Goal: Book appointment/travel/reservation

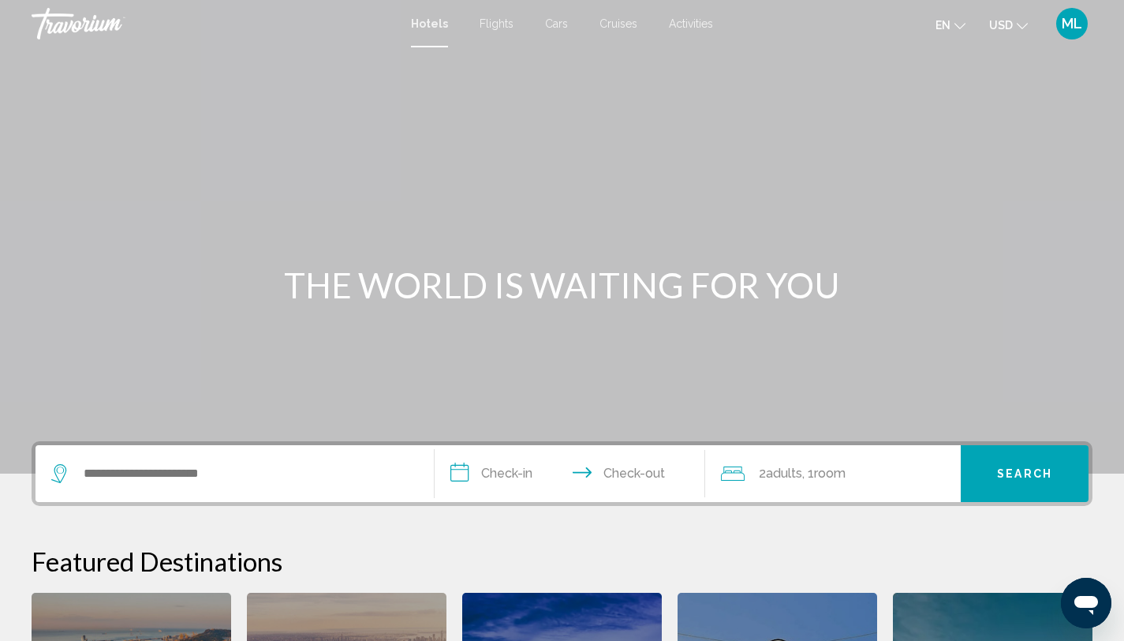
click at [1071, 13] on div "ML" at bounding box center [1073, 24] width 32 height 32
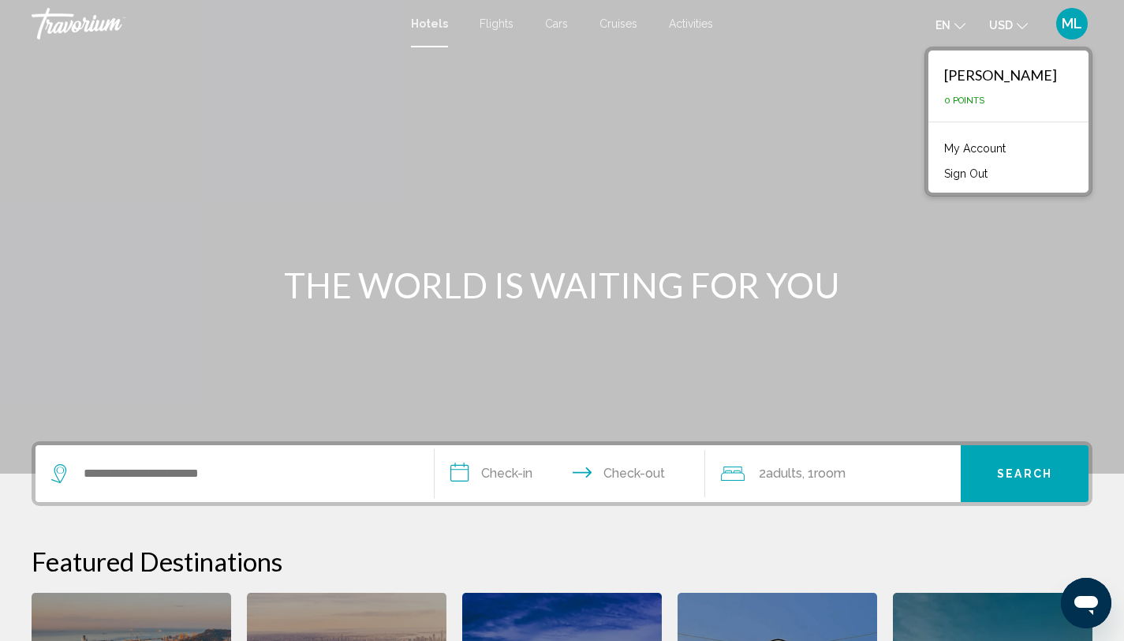
click at [872, 68] on div "Main content" at bounding box center [562, 236] width 1124 height 473
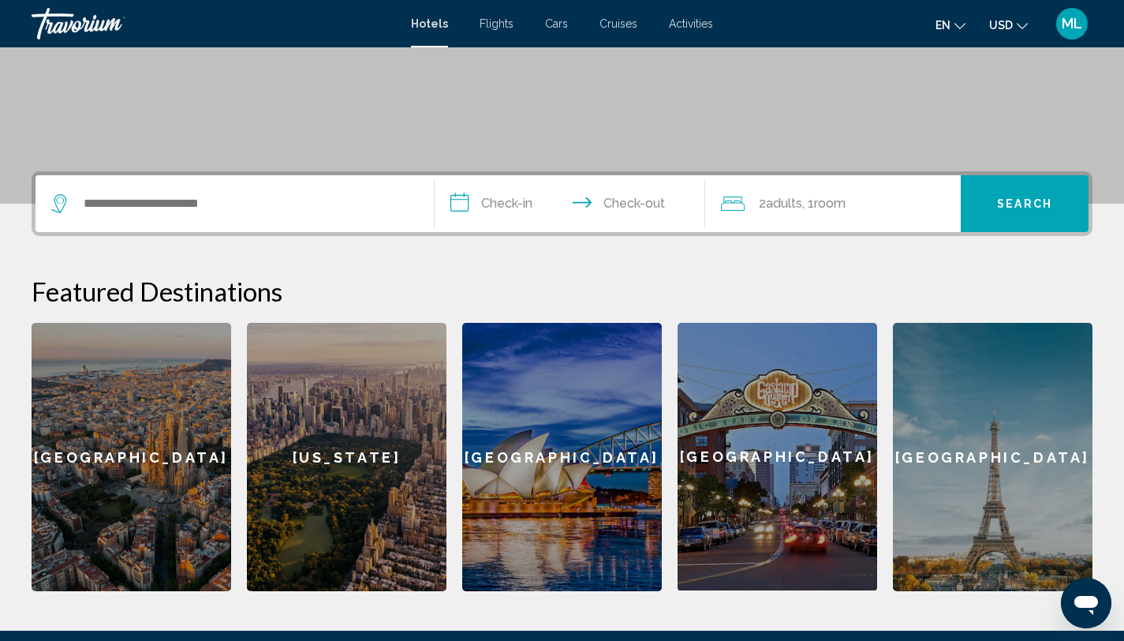
scroll to position [261, 0]
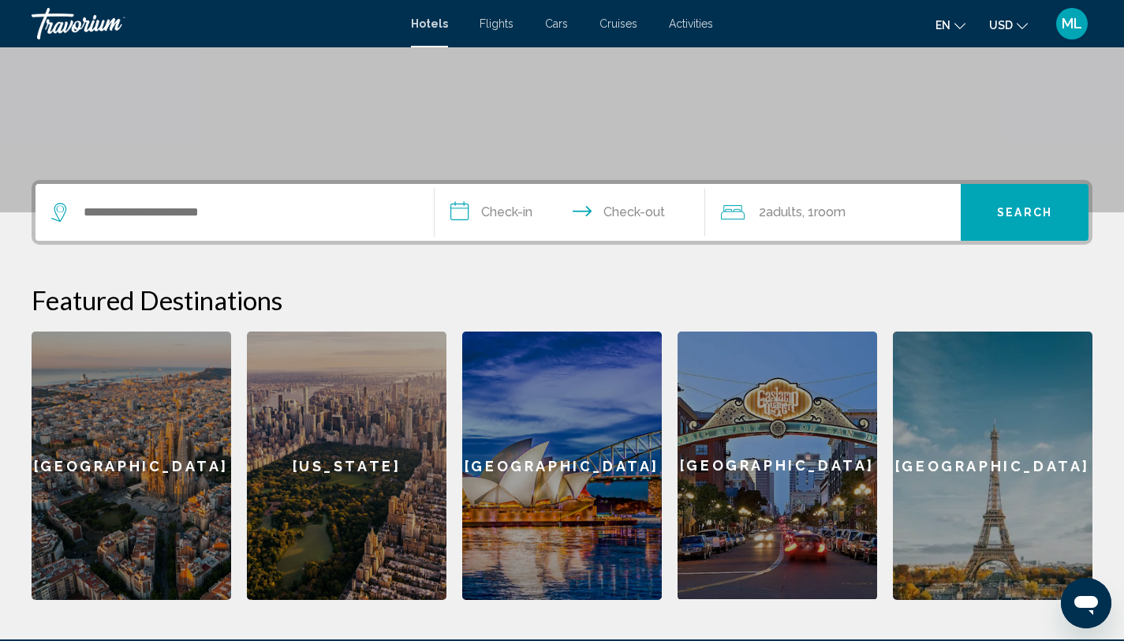
click at [273, 199] on div "Search widget" at bounding box center [234, 212] width 367 height 57
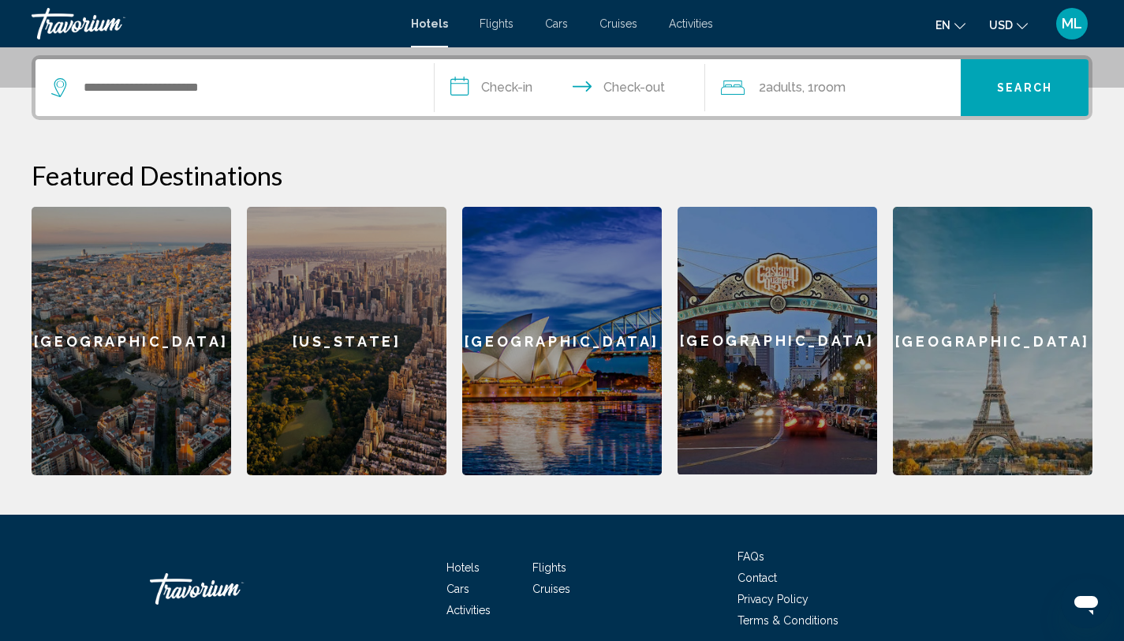
scroll to position [390, 0]
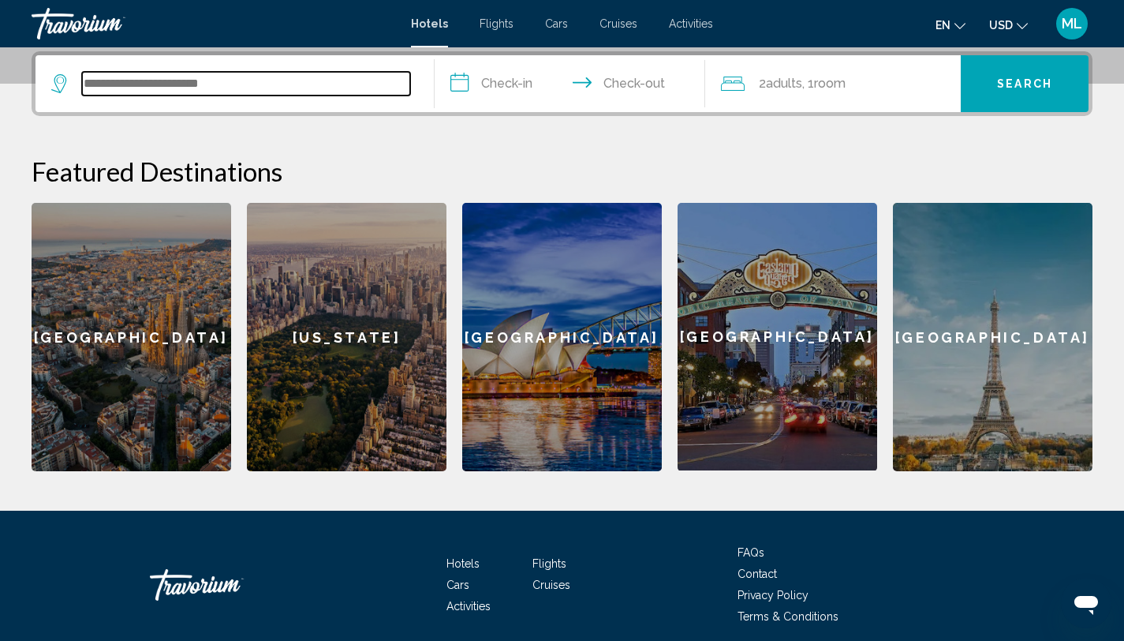
click at [189, 84] on input "Search widget" at bounding box center [246, 84] width 328 height 24
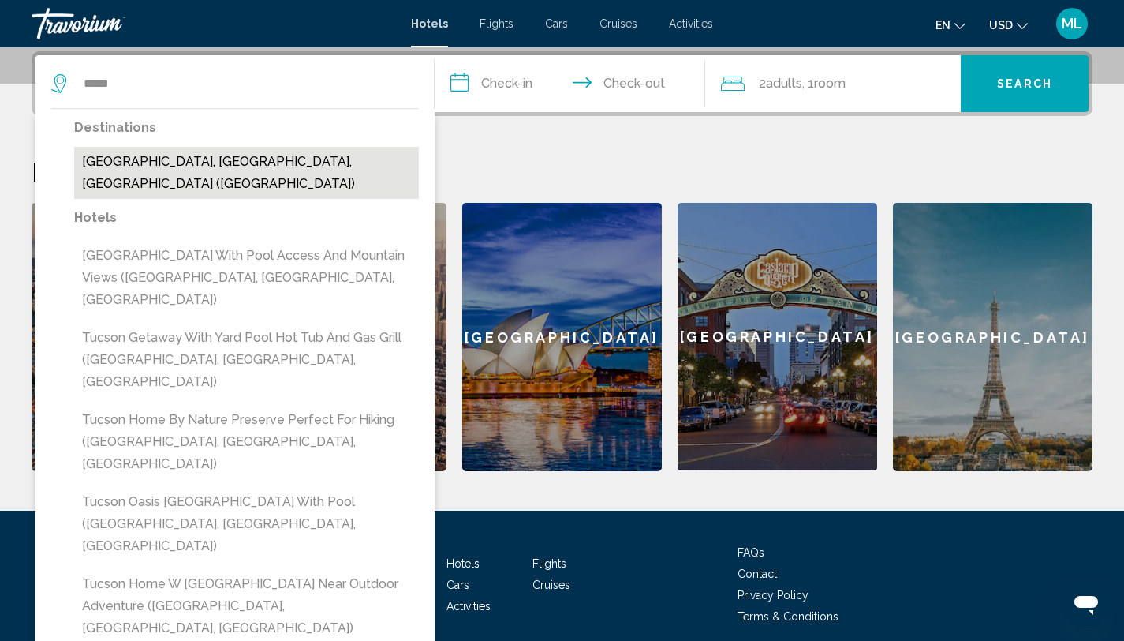
click at [104, 165] on button "Tucson, AZ, United States (TUS)" at bounding box center [246, 173] width 345 height 52
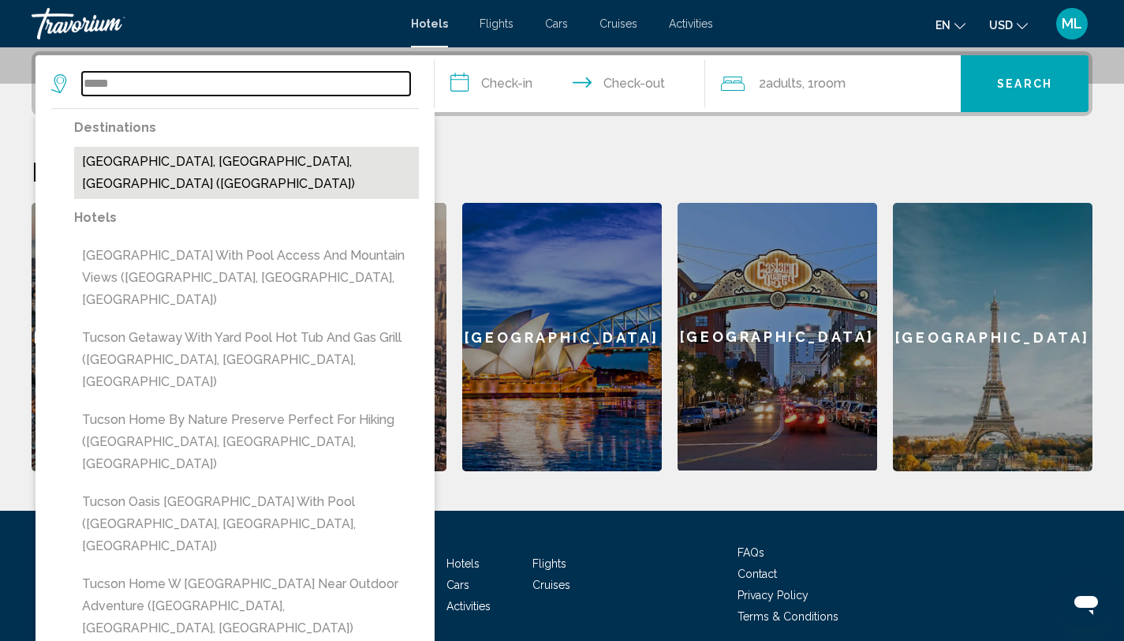
type input "**********"
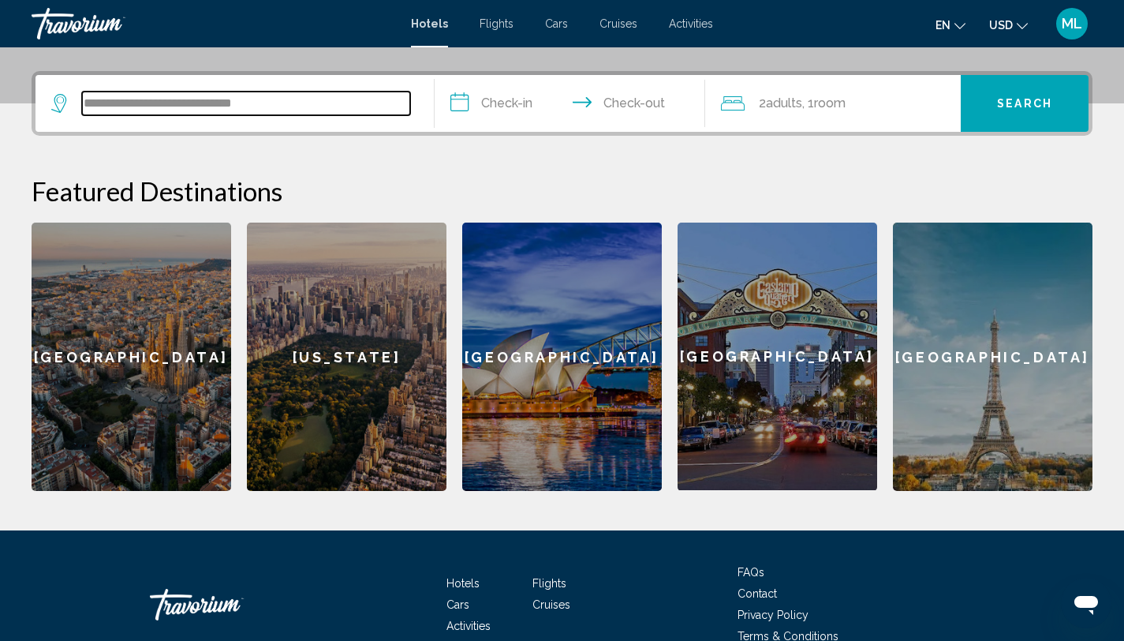
scroll to position [361, 0]
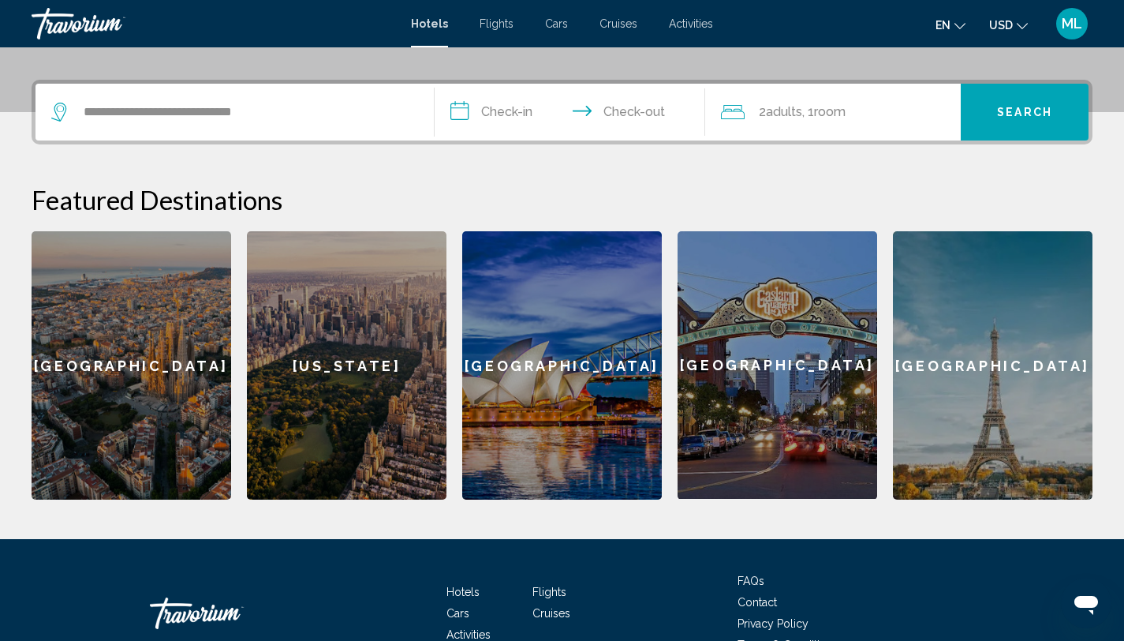
click at [504, 29] on span "Flights" at bounding box center [497, 23] width 34 height 13
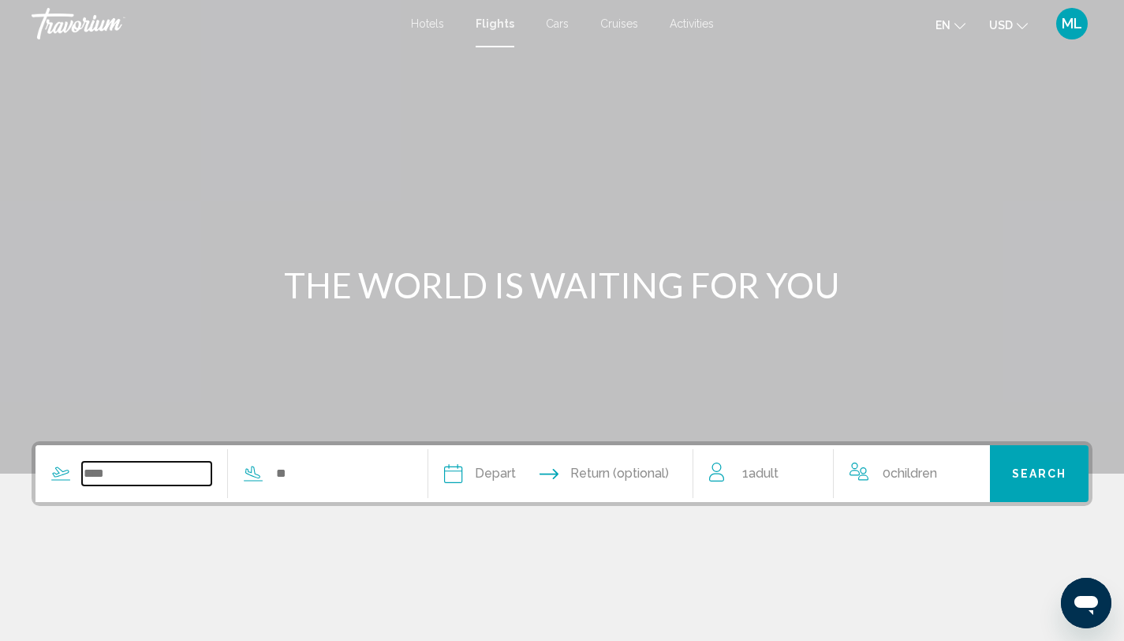
click at [187, 475] on input "Search widget" at bounding box center [146, 474] width 129 height 24
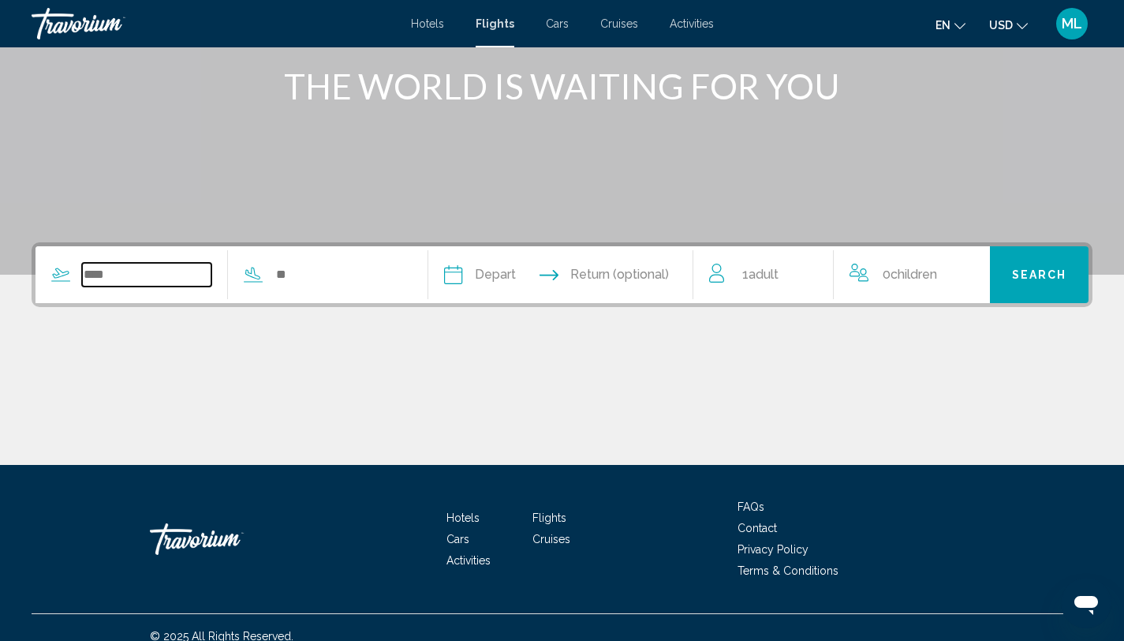
scroll to position [216, 0]
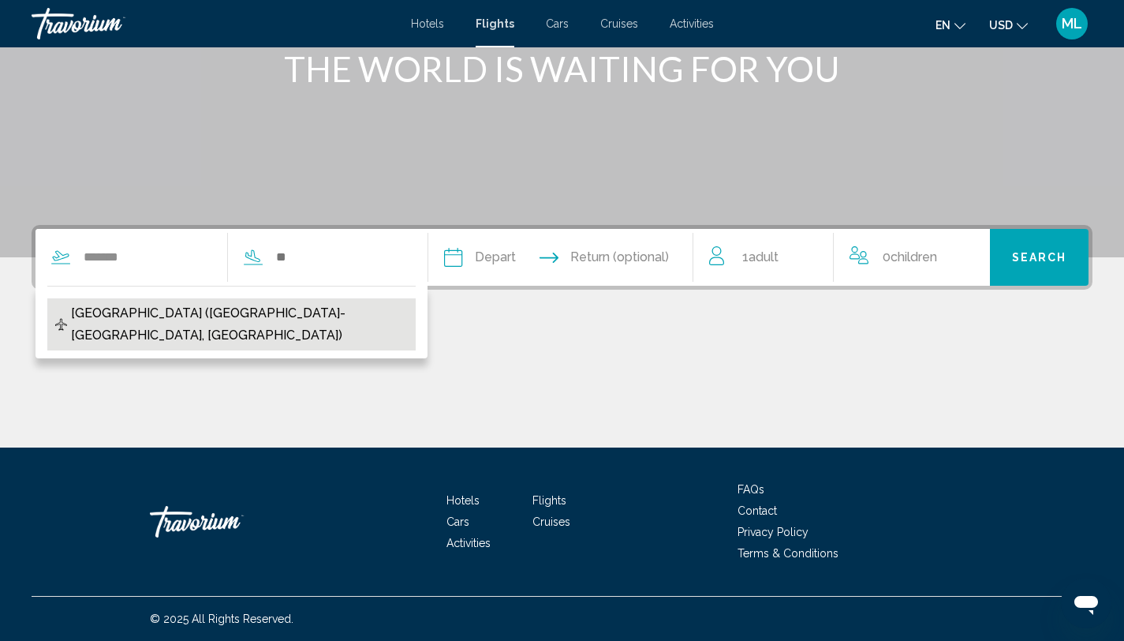
click at [233, 305] on span "Nantes-Atlantique Airport (NTE-Nantes, France)" at bounding box center [239, 324] width 337 height 44
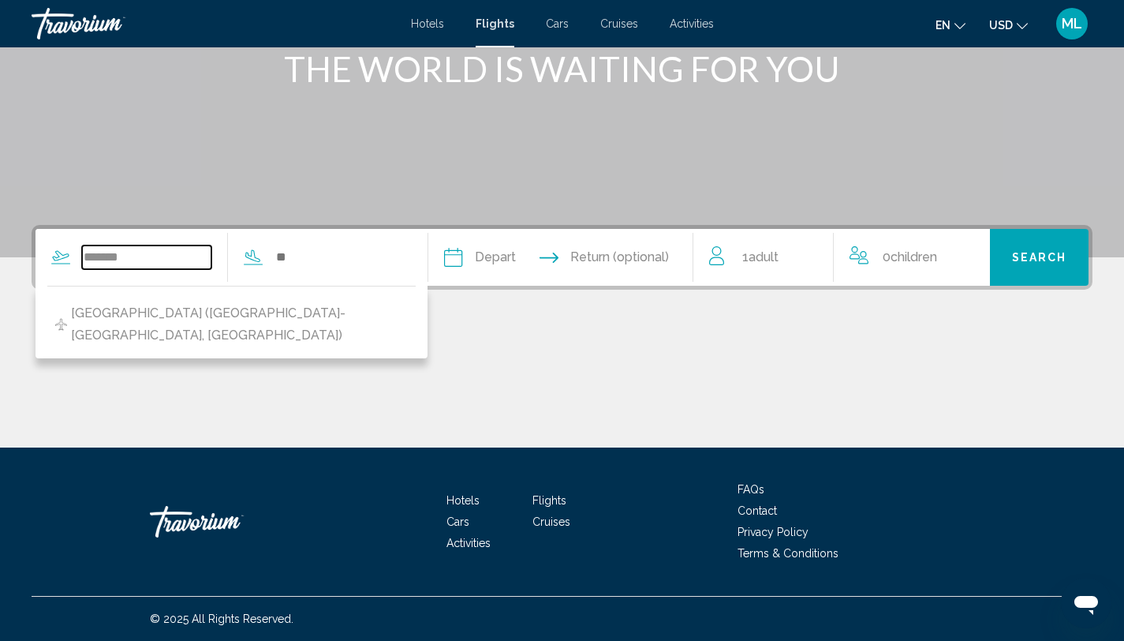
type input "**********"
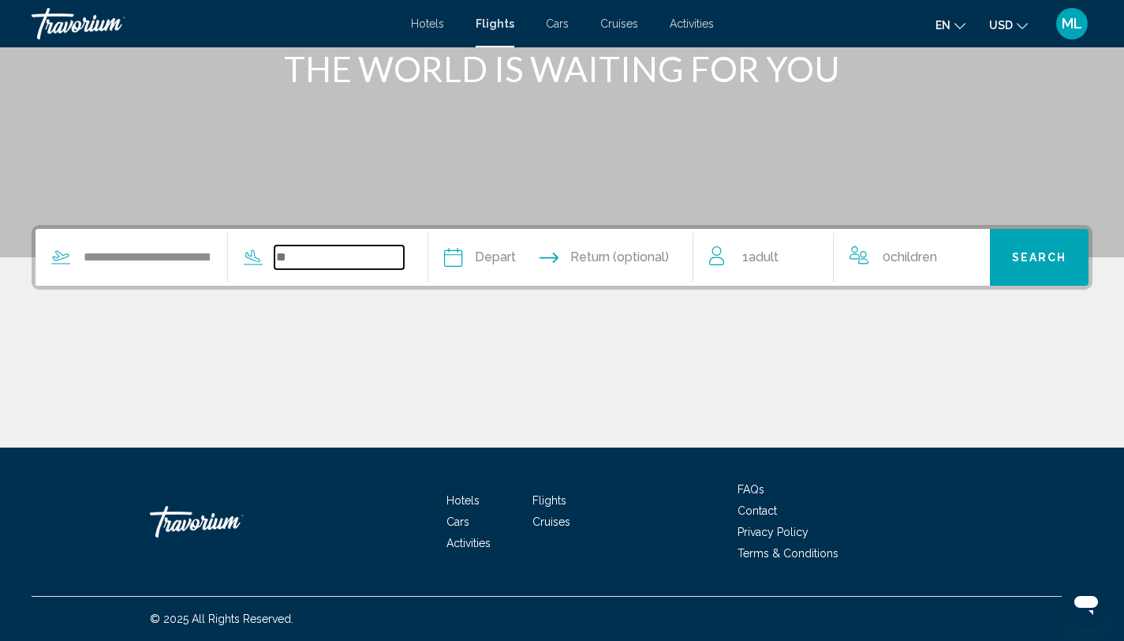
click at [324, 262] on input "Search widget" at bounding box center [339, 257] width 129 height 24
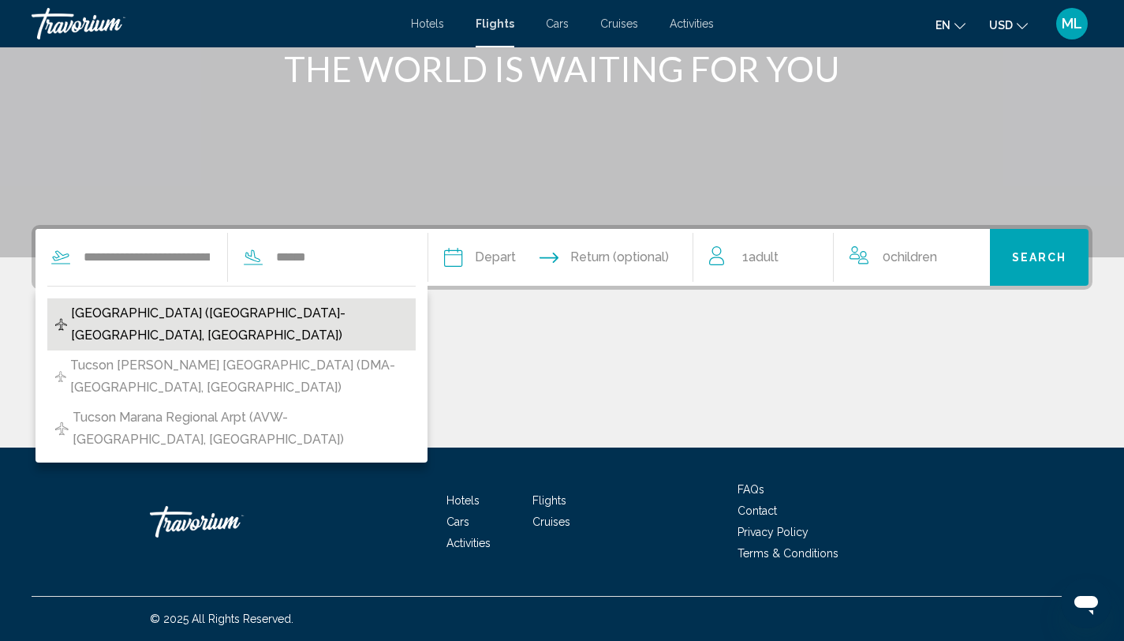
click at [258, 315] on span "Tucson Intl Airport (TUS-Tucson, United States of America)" at bounding box center [239, 324] width 337 height 44
type input "**********"
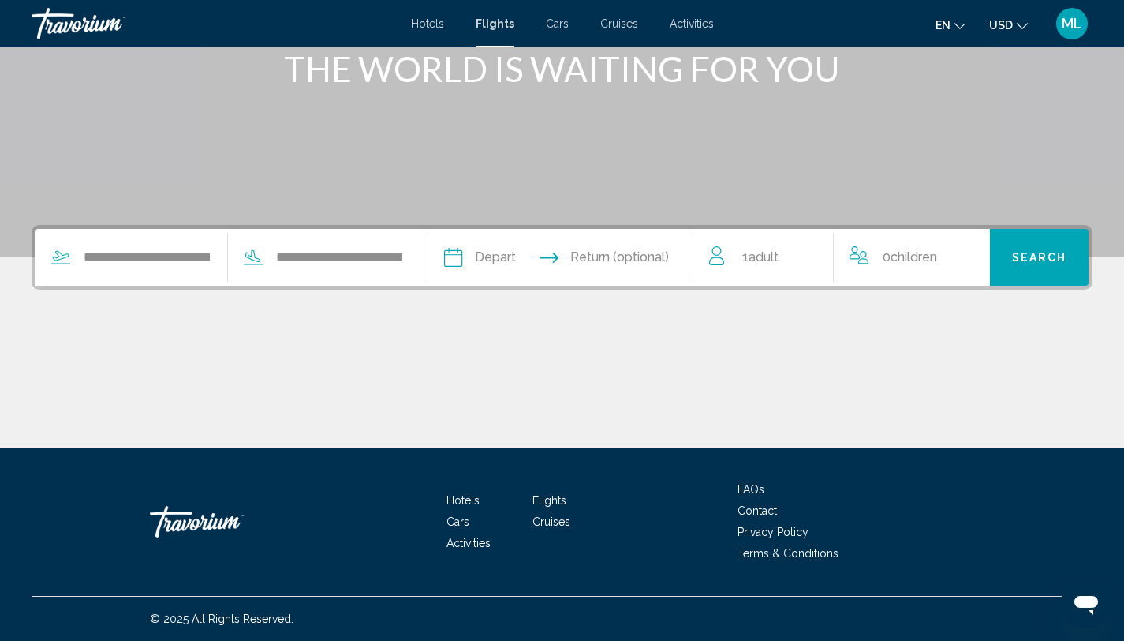
click at [508, 257] on input "Depart date" at bounding box center [505, 260] width 131 height 62
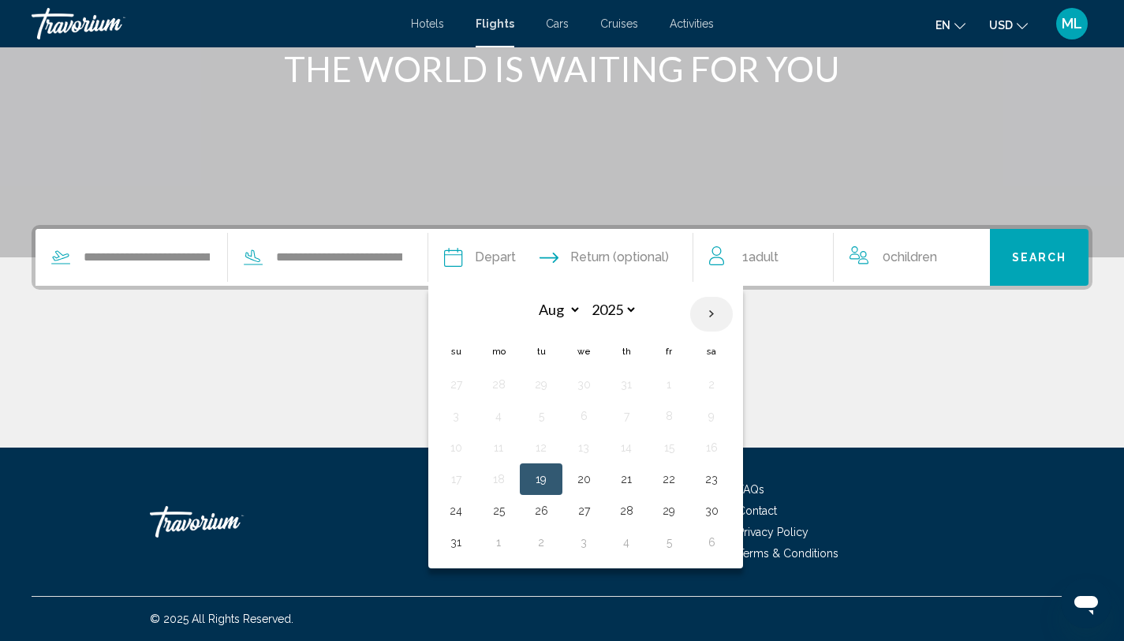
click at [725, 313] on th "Next month" at bounding box center [711, 314] width 43 height 35
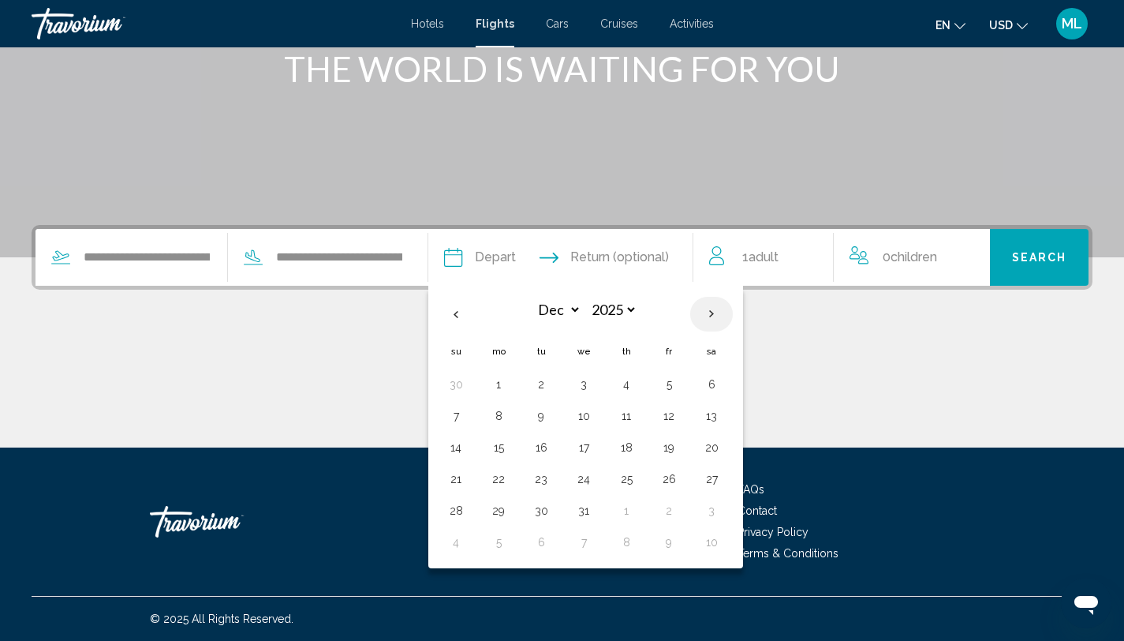
select select "*"
select select "****"
click at [725, 313] on th "Next month" at bounding box center [711, 314] width 43 height 35
select select "*"
click at [682, 449] on button "13" at bounding box center [669, 447] width 25 height 22
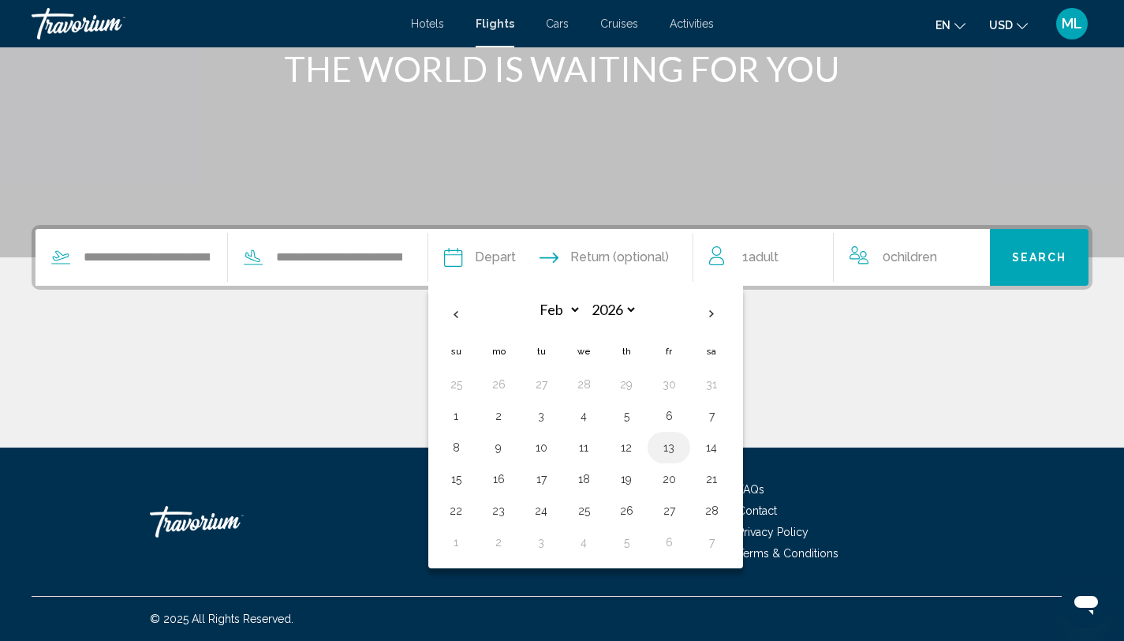
type input "**********"
select select "*"
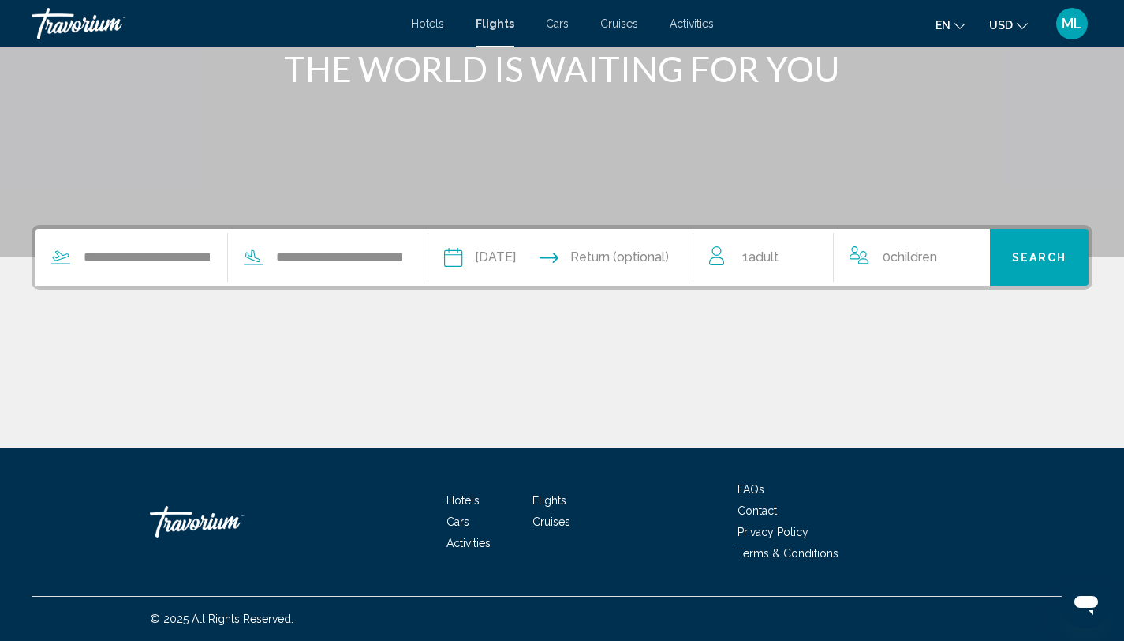
click at [646, 248] on input "Return date" at bounding box center [634, 260] width 131 height 62
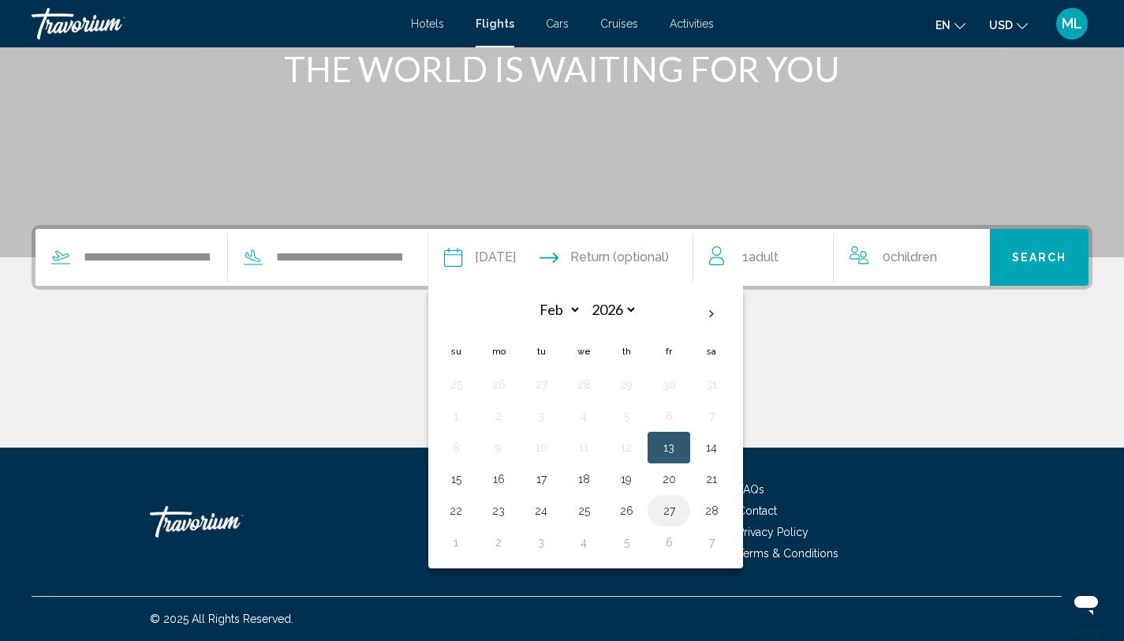
click at [682, 508] on button "27" at bounding box center [669, 510] width 25 height 22
type input "**********"
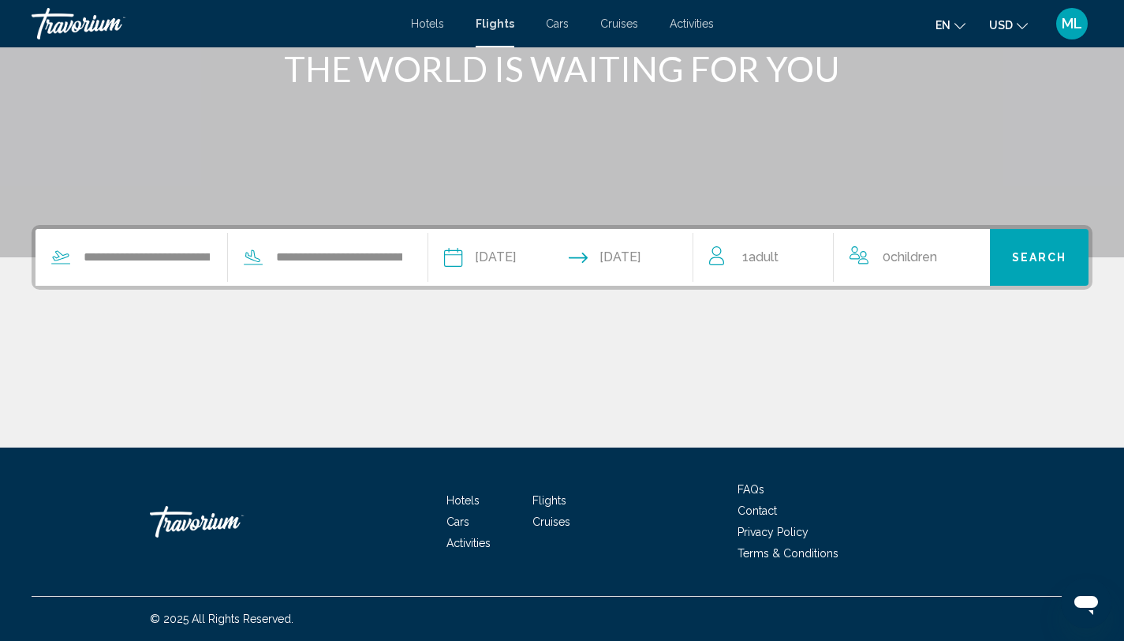
click at [1028, 246] on button "Search" at bounding box center [1039, 257] width 99 height 57
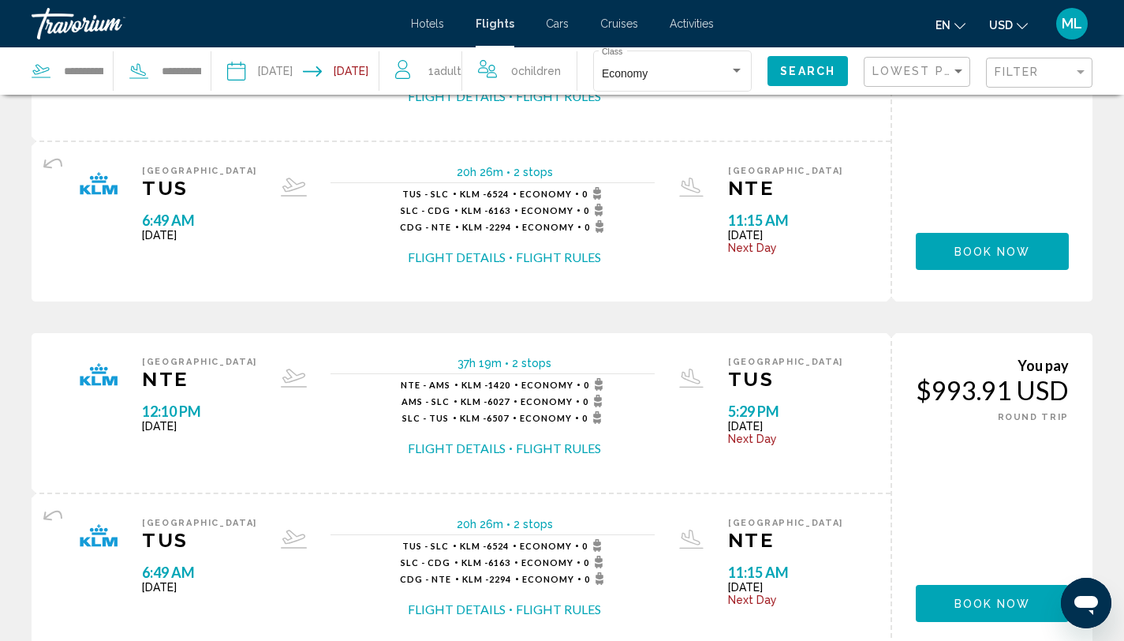
scroll to position [1226, 0]
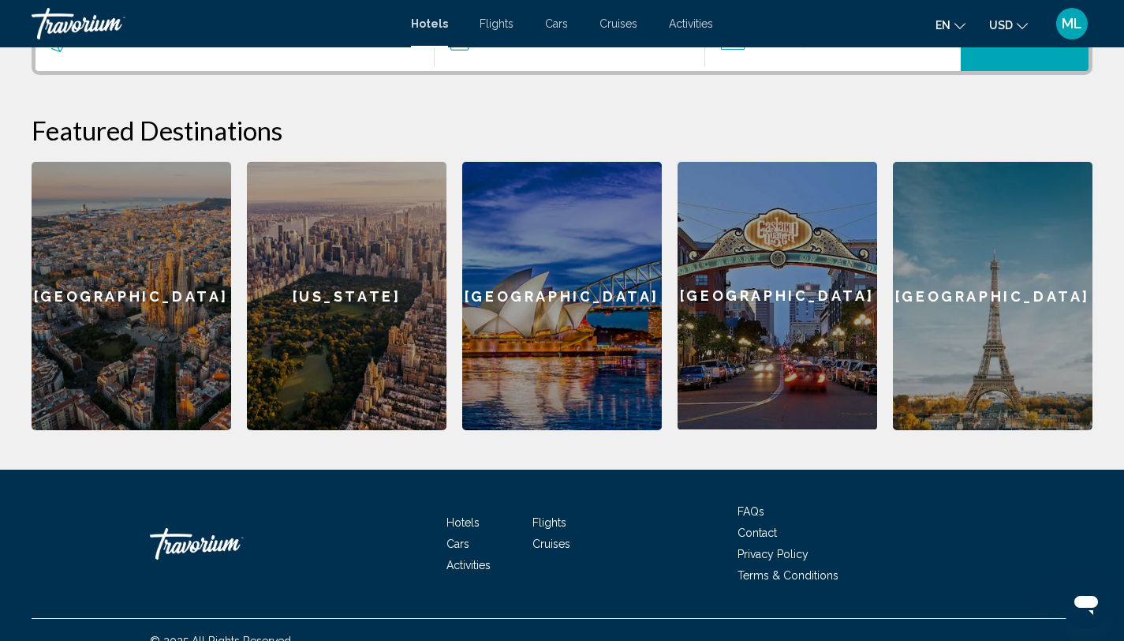
scroll to position [453, 0]
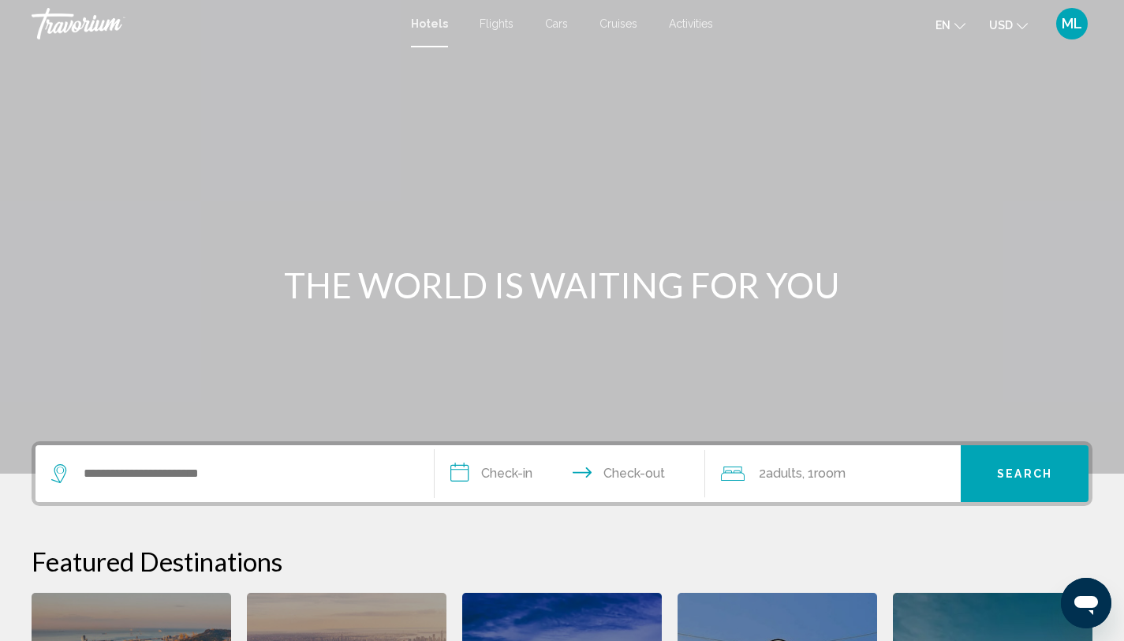
click at [609, 17] on span "ML" at bounding box center [1072, 24] width 21 height 16
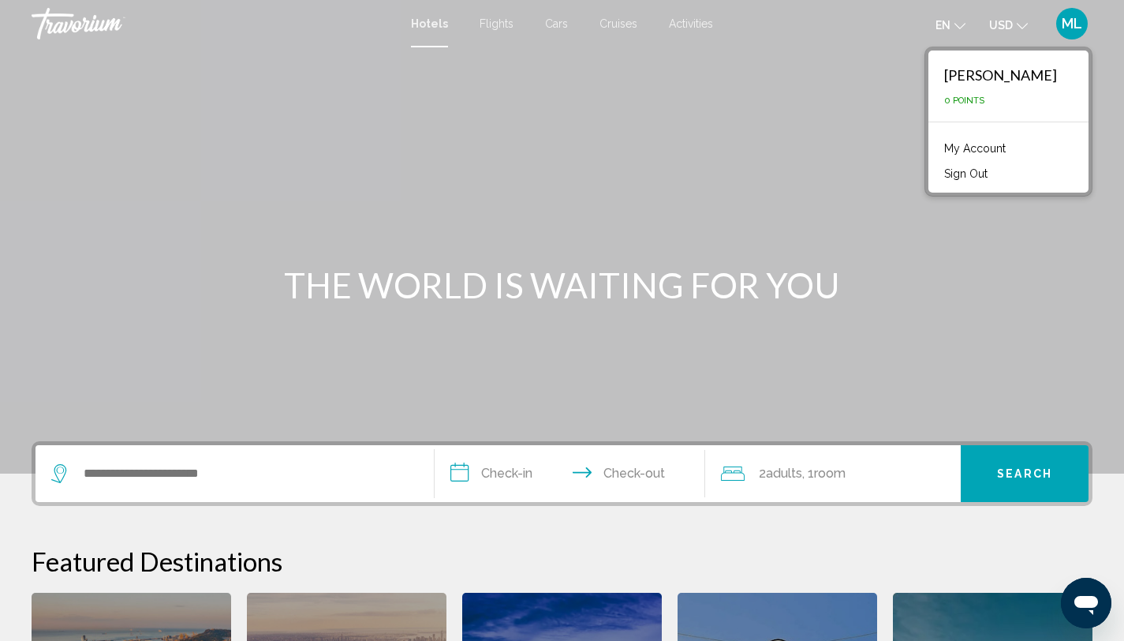
click at [609, 150] on link "My Account" at bounding box center [975, 148] width 77 height 21
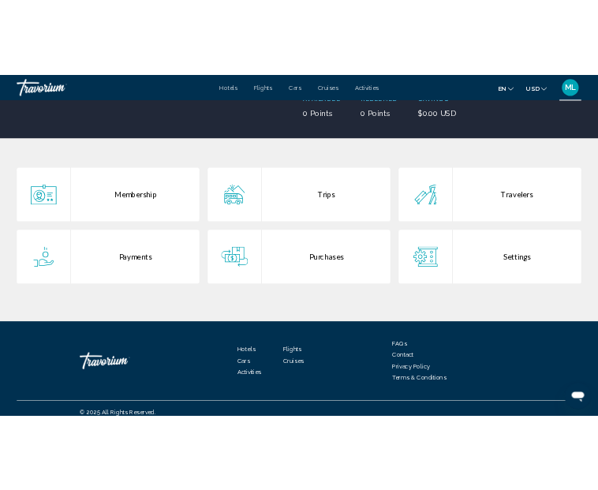
scroll to position [240, 0]
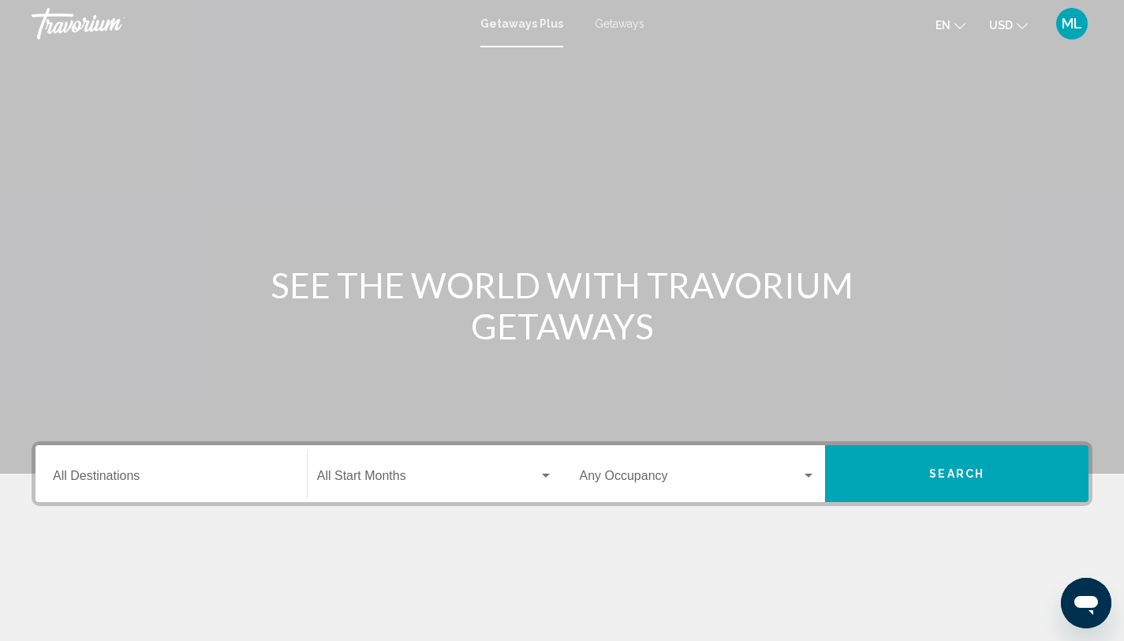
click at [612, 21] on span "Getaways" at bounding box center [620, 23] width 50 height 13
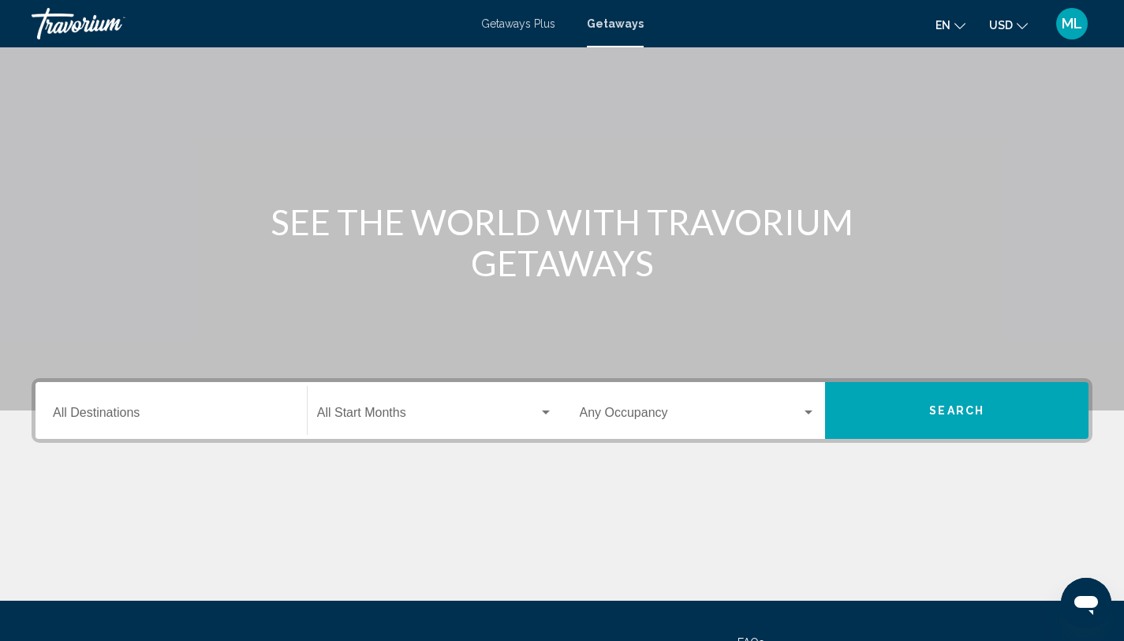
scroll to position [79, 0]
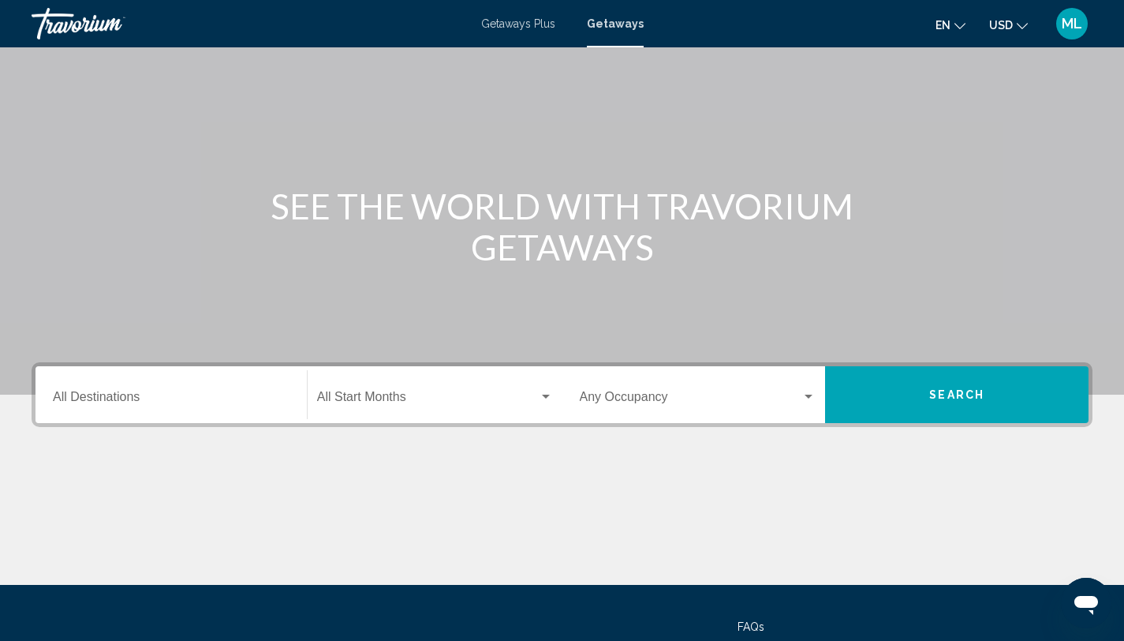
click at [238, 386] on div "Destination All Destinations" at bounding box center [171, 395] width 237 height 50
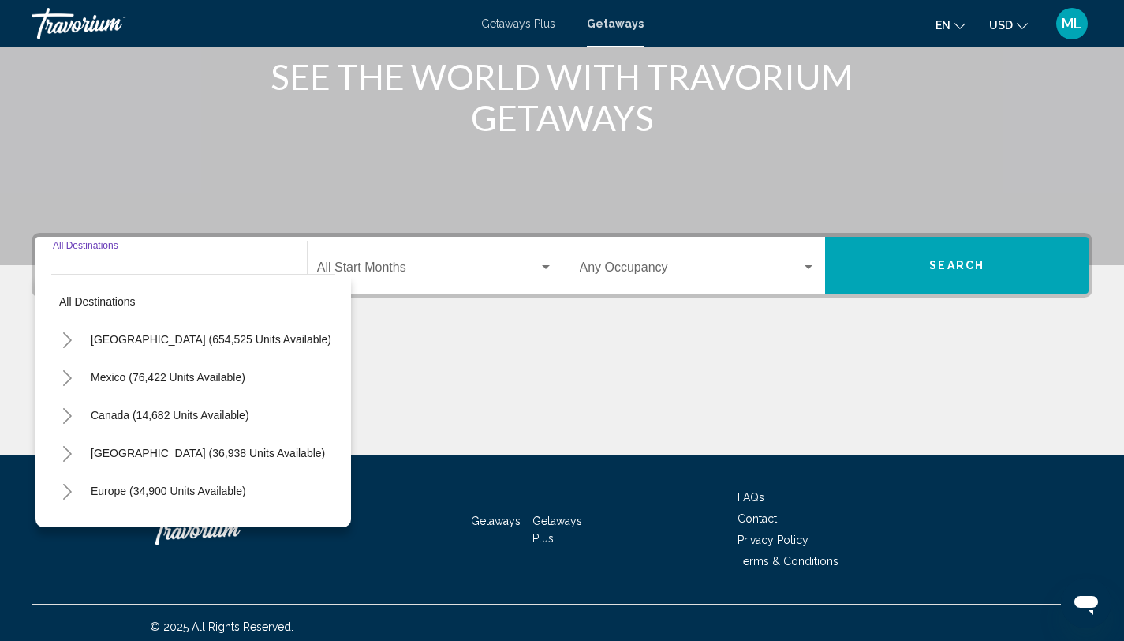
scroll to position [216, 0]
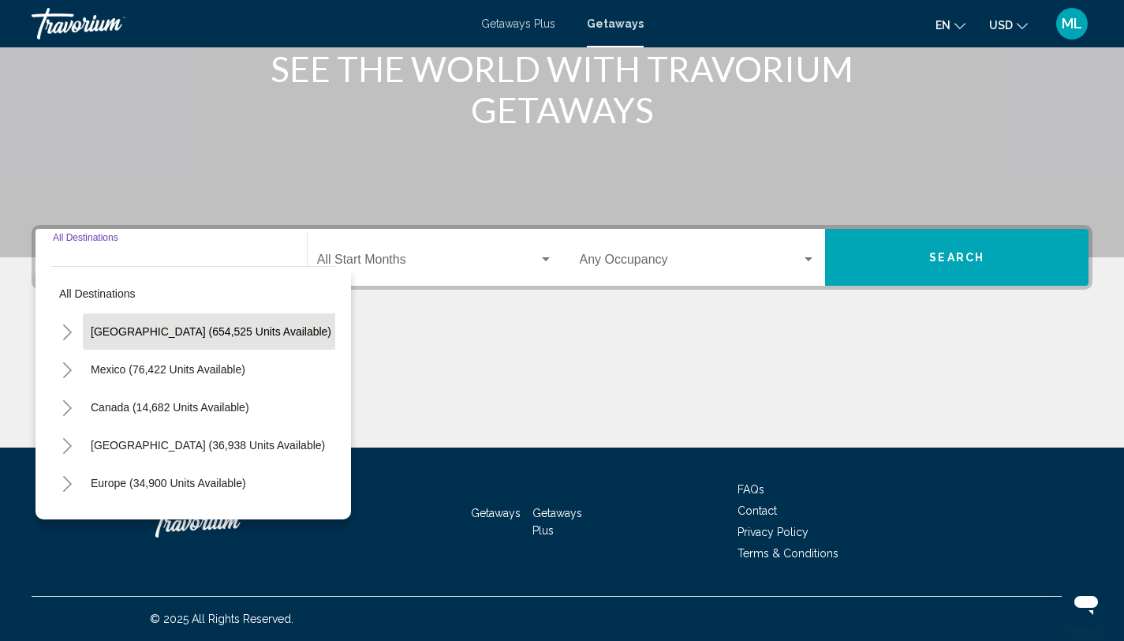
click at [220, 328] on span "United States (654,525 units available)" at bounding box center [211, 331] width 241 height 13
type input "**********"
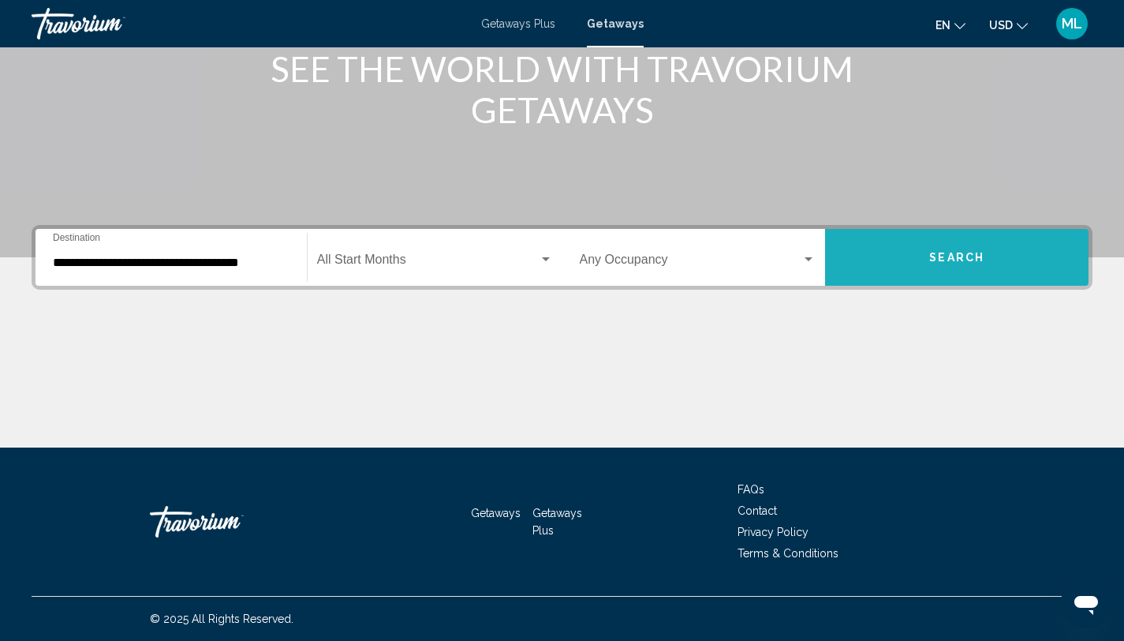
click at [930, 264] on button "Search" at bounding box center [957, 257] width 264 height 57
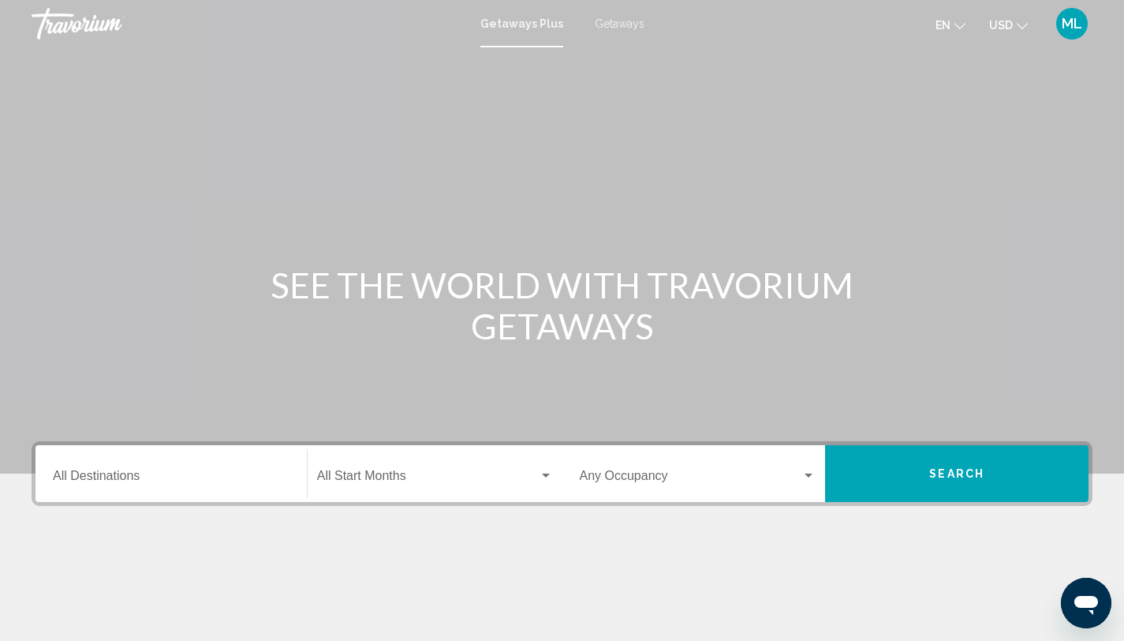
click at [234, 465] on div "Destination All Destinations" at bounding box center [171, 474] width 237 height 50
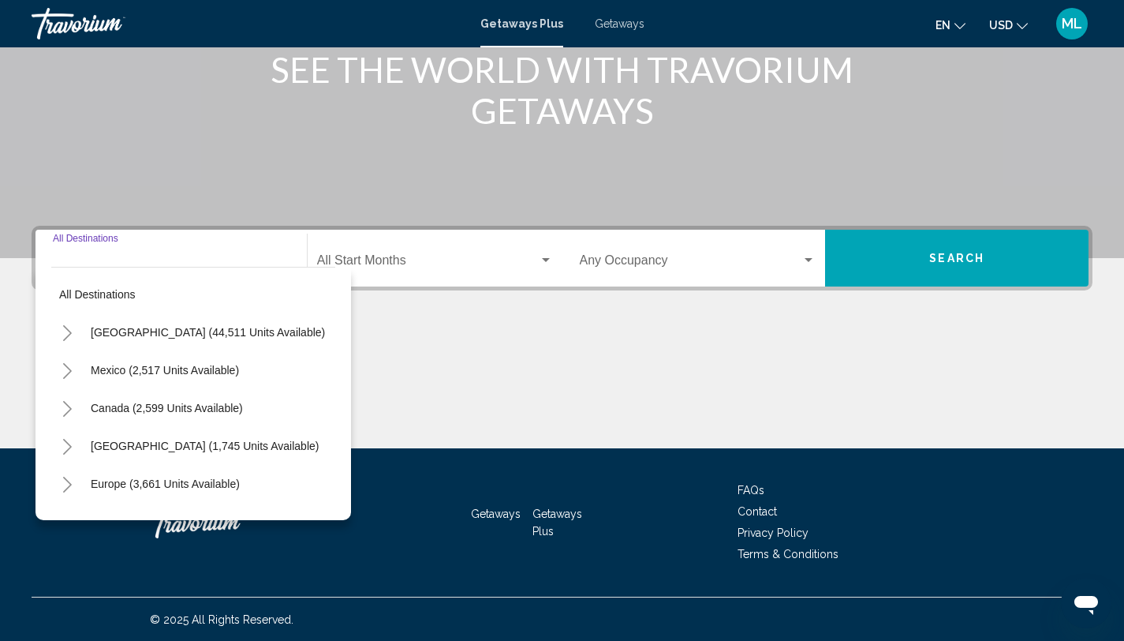
scroll to position [216, 0]
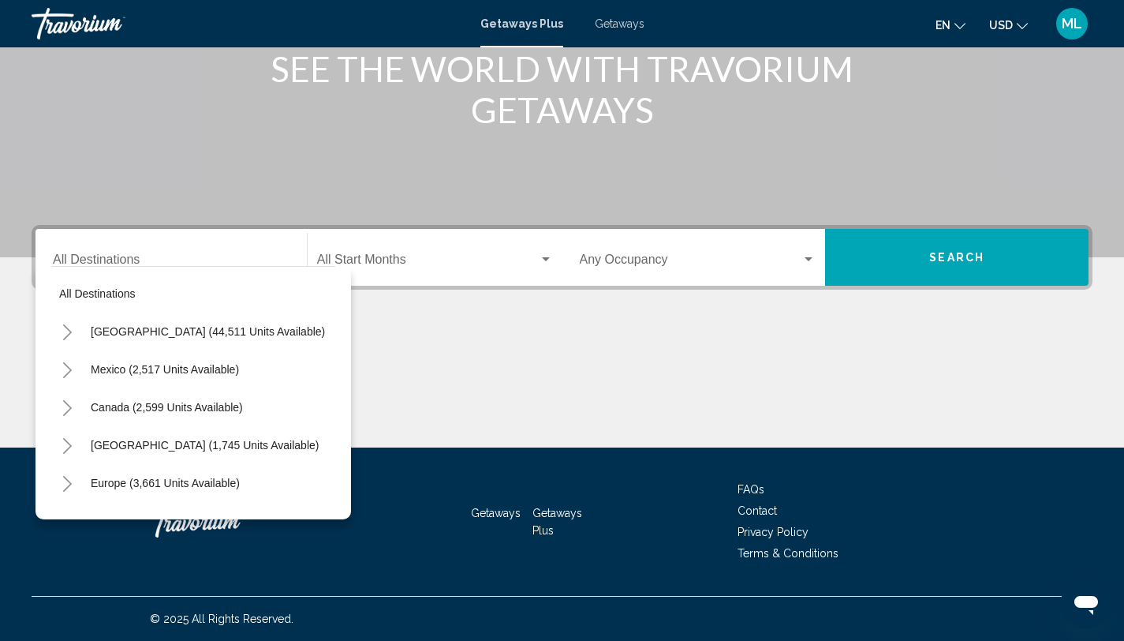
click at [137, 233] on div "Destination All Destinations" at bounding box center [171, 258] width 237 height 50
click at [124, 245] on div "Destination All Destinations" at bounding box center [171, 258] width 237 height 50
click at [95, 260] on input "Destination All Destinations" at bounding box center [171, 263] width 237 height 14
click at [69, 331] on icon "Toggle United States (44,511 units available)" at bounding box center [67, 332] width 9 height 16
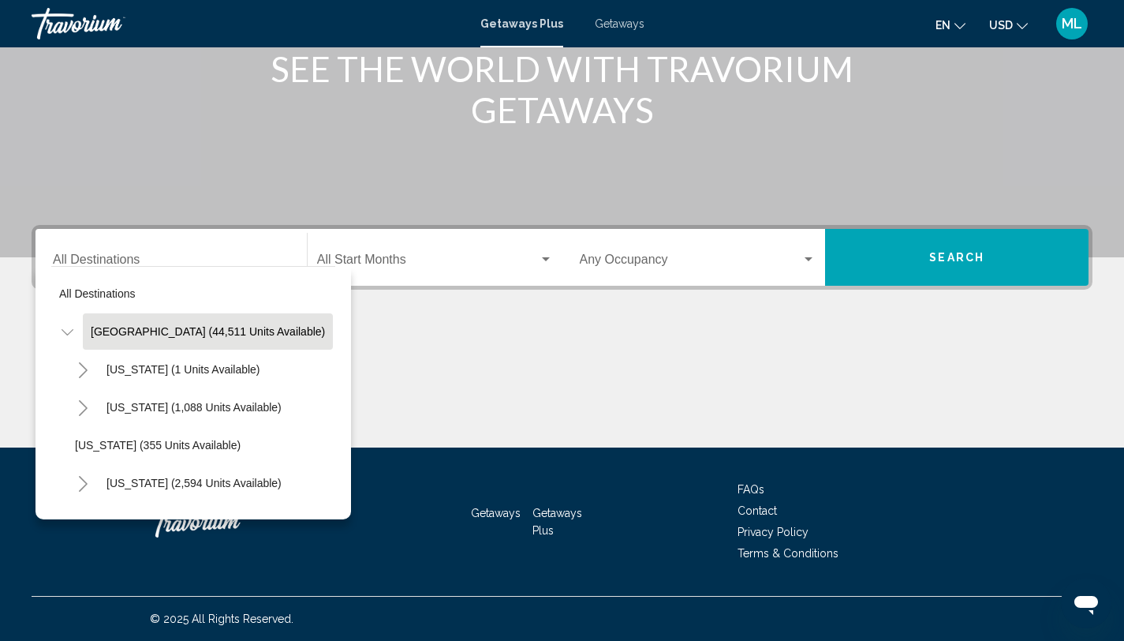
scroll to position [81, 0]
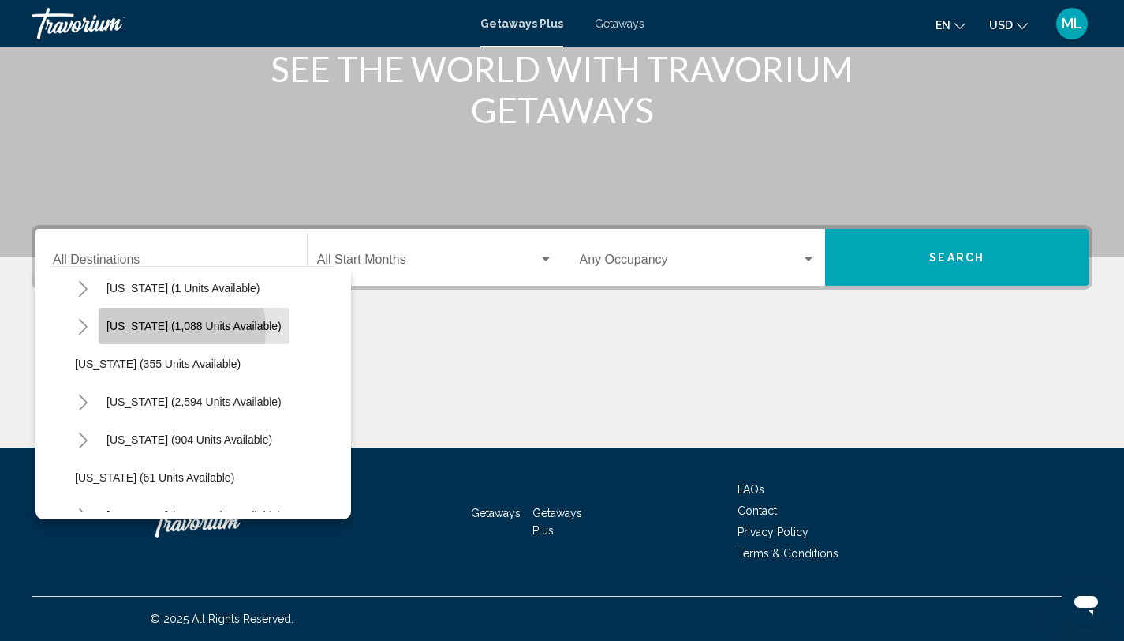
click at [146, 330] on span "[US_STATE] (1,088 units available)" at bounding box center [194, 326] width 175 height 13
type input "**********"
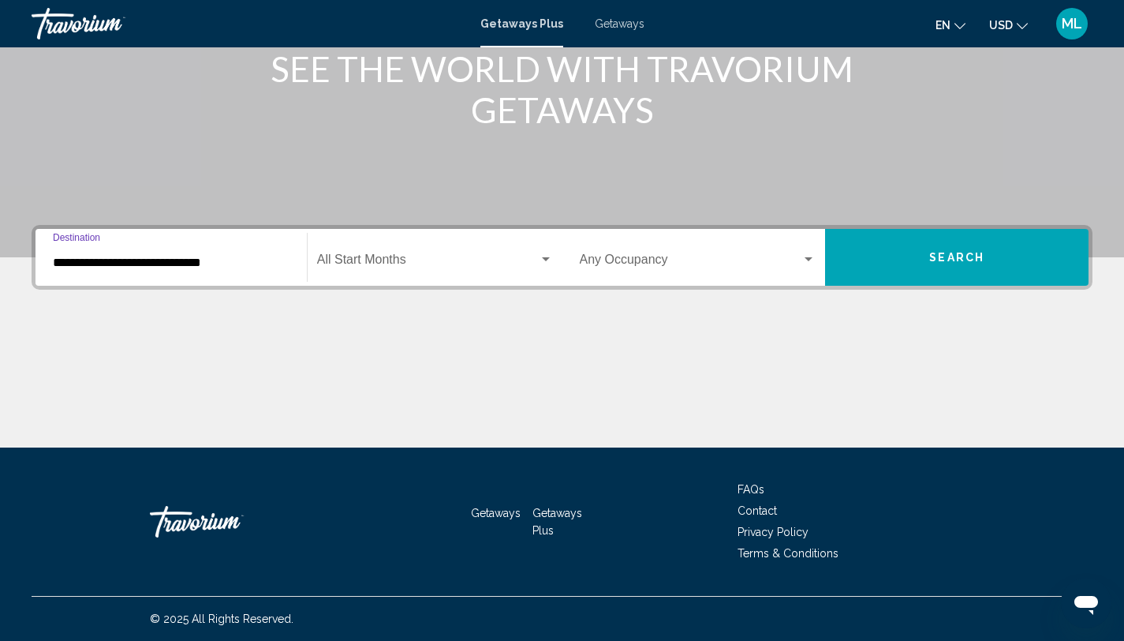
click at [359, 264] on span "Search widget" at bounding box center [428, 263] width 222 height 14
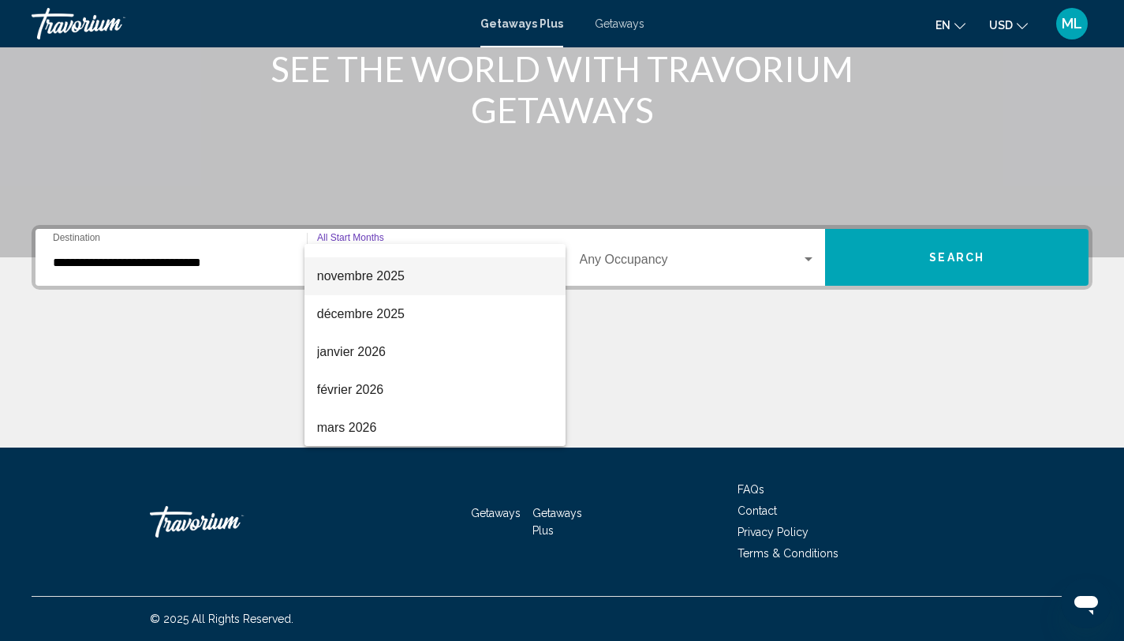
scroll to position [153, 0]
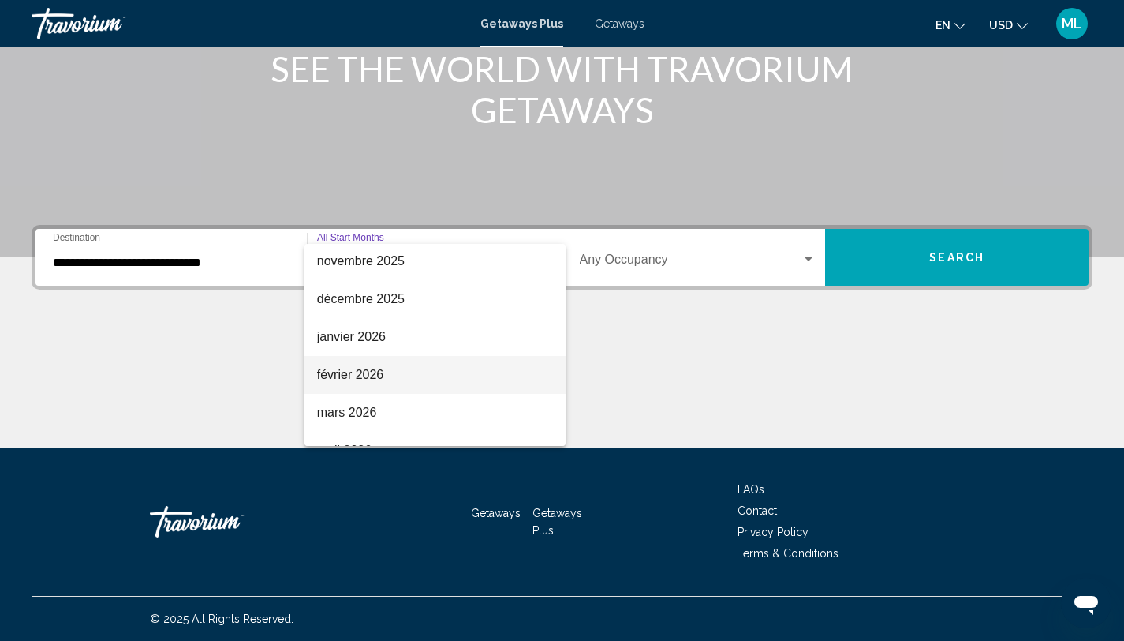
click at [346, 363] on span "février 2026" at bounding box center [435, 375] width 236 height 38
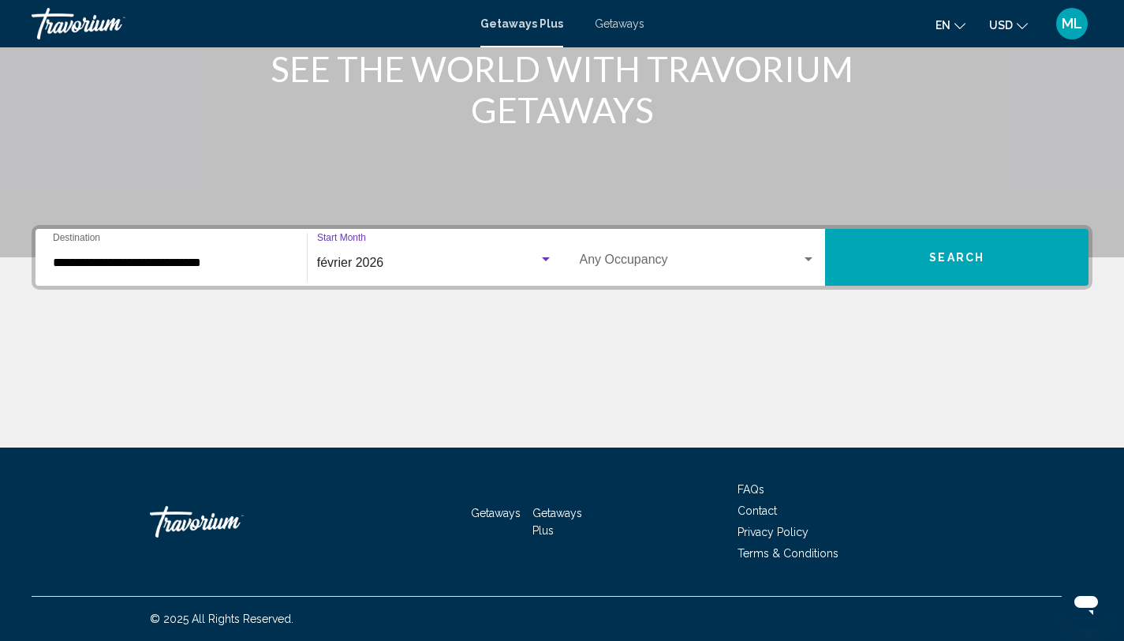
click at [690, 256] on span "Search widget" at bounding box center [691, 263] width 223 height 14
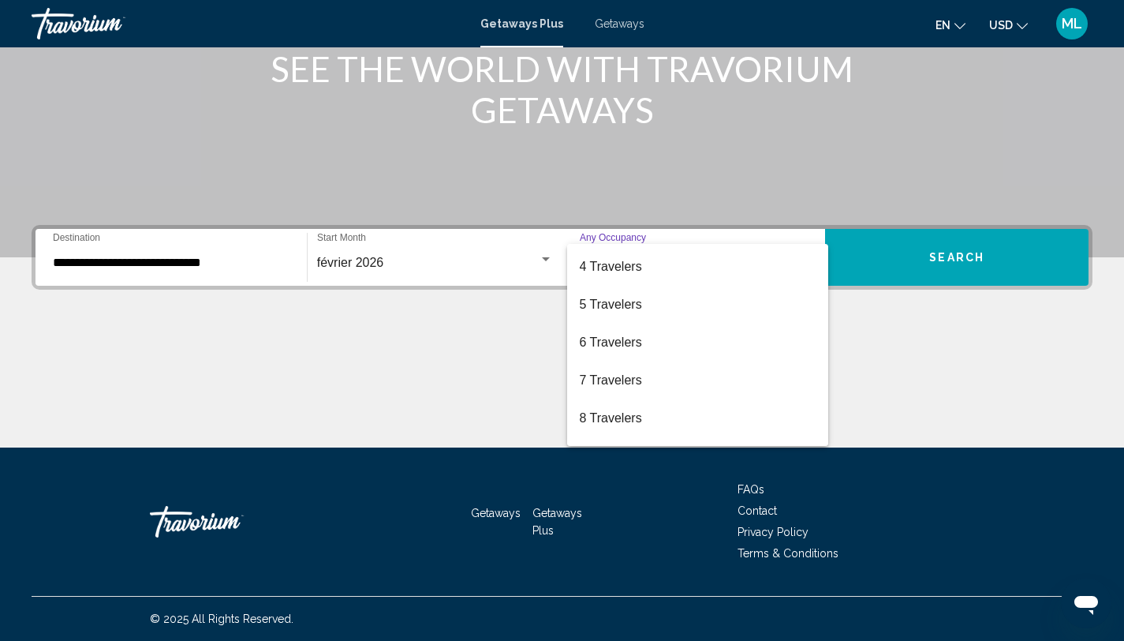
scroll to position [0, 0]
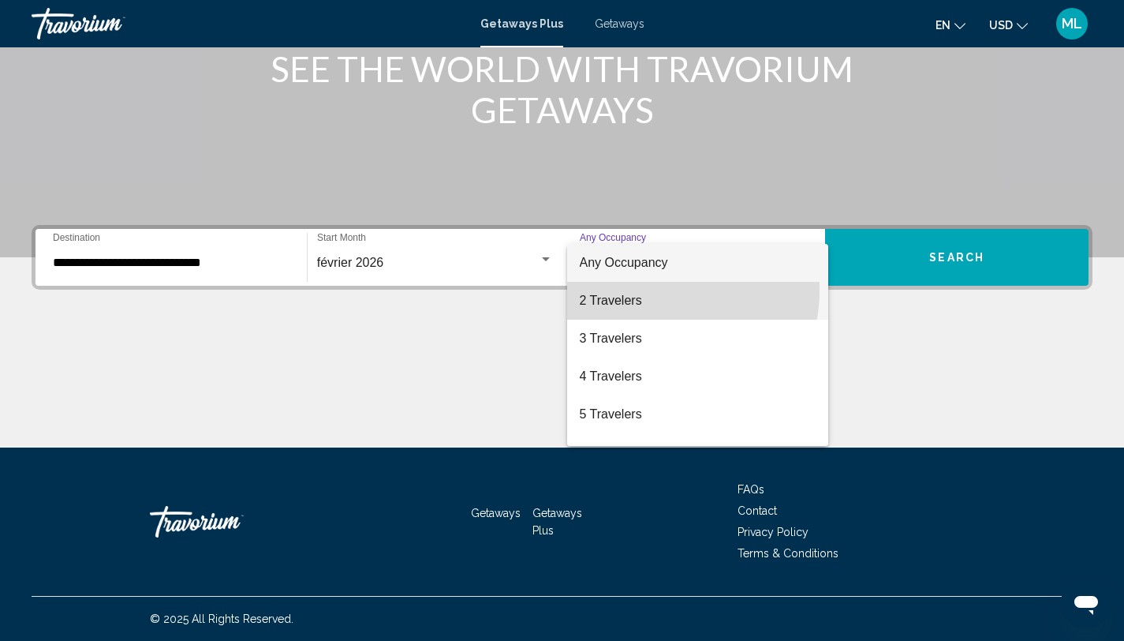
click at [646, 290] on span "2 Travelers" at bounding box center [698, 301] width 237 height 38
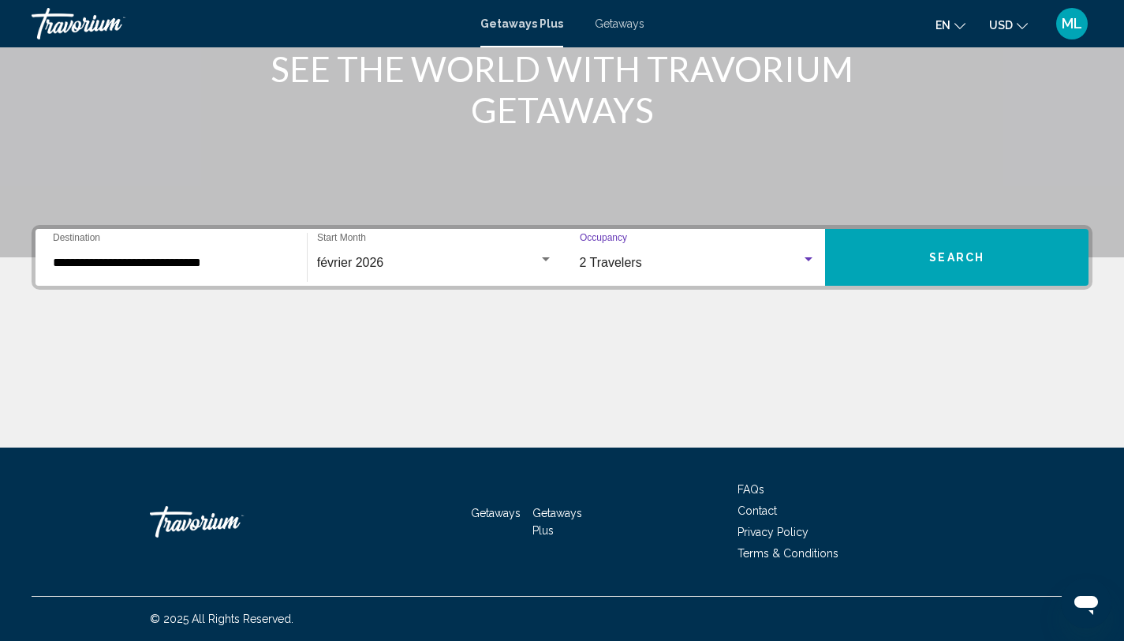
click at [889, 236] on button "Search" at bounding box center [957, 257] width 264 height 57
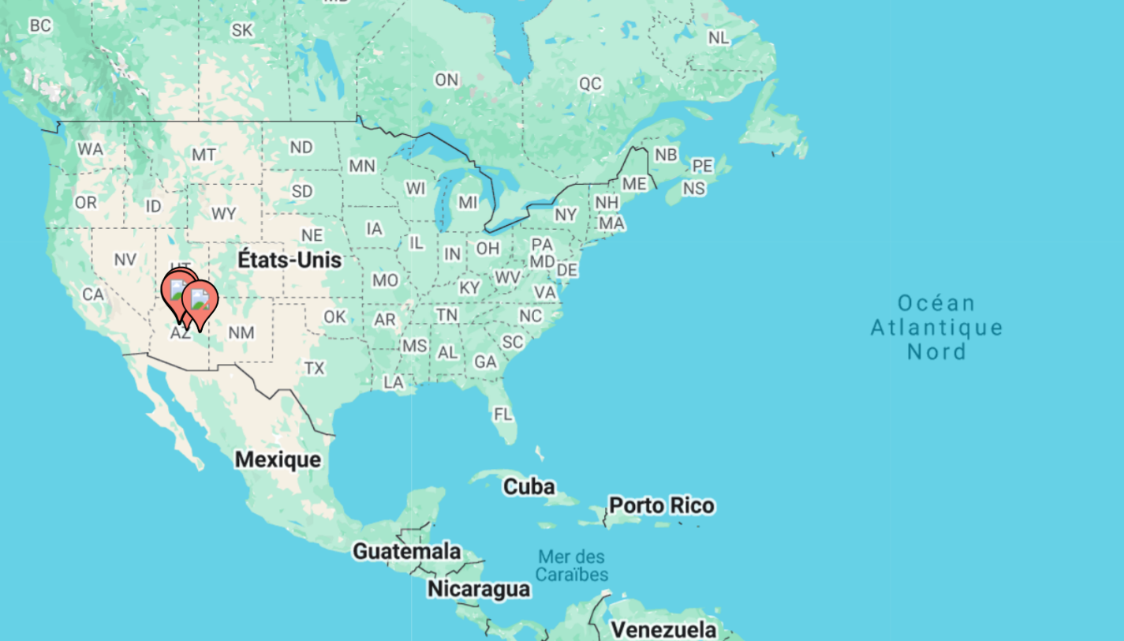
click at [197, 316] on gmp-advanced-marker "Main content" at bounding box center [204, 313] width 16 height 24
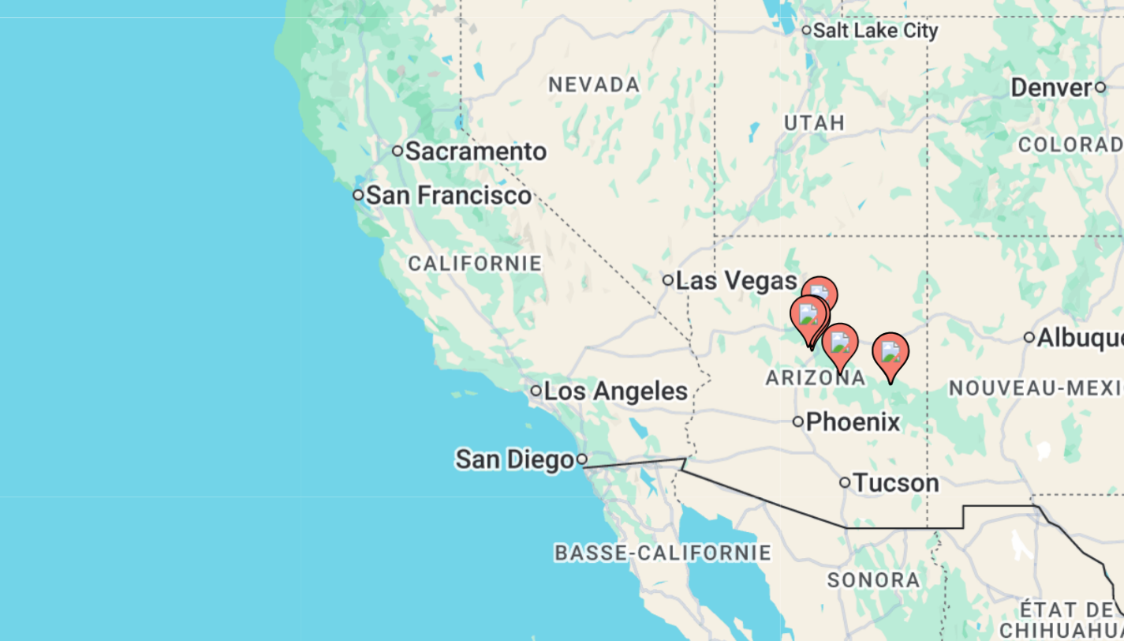
drag, startPoint x: 451, startPoint y: 346, endPoint x: 368, endPoint y: 338, distance: 84.1
click at [376, 344] on div "Pour activer le glissement avec le clavier, appuyez sur Alt+Entrée. Une fois ce…" at bounding box center [562, 346] width 1061 height 473
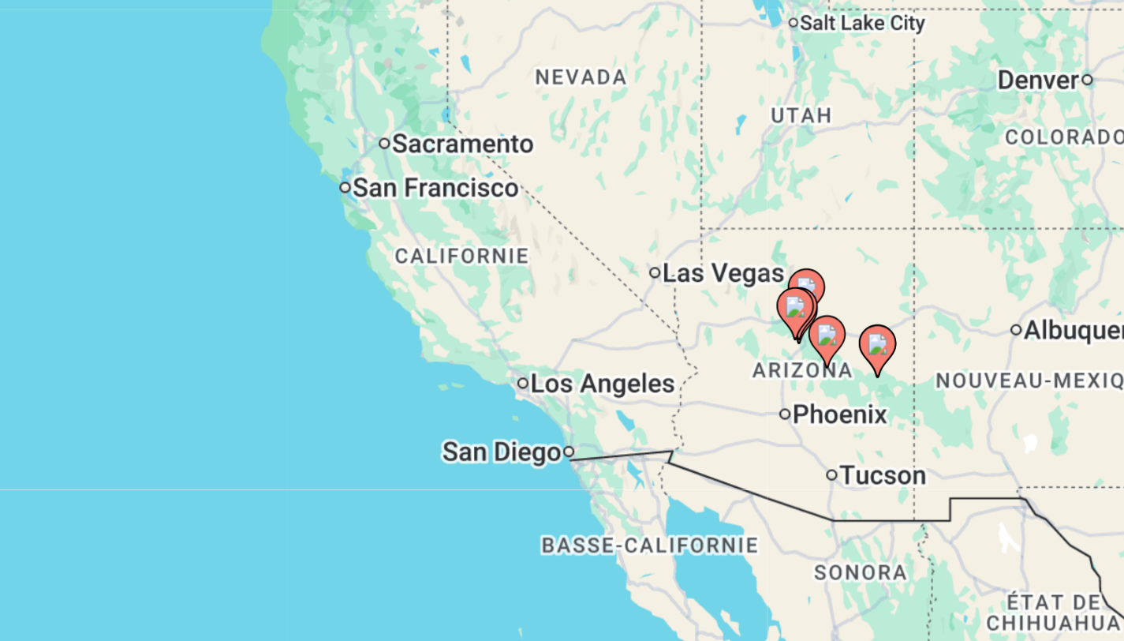
click at [487, 336] on icon "Main content" at bounding box center [489, 332] width 14 height 21
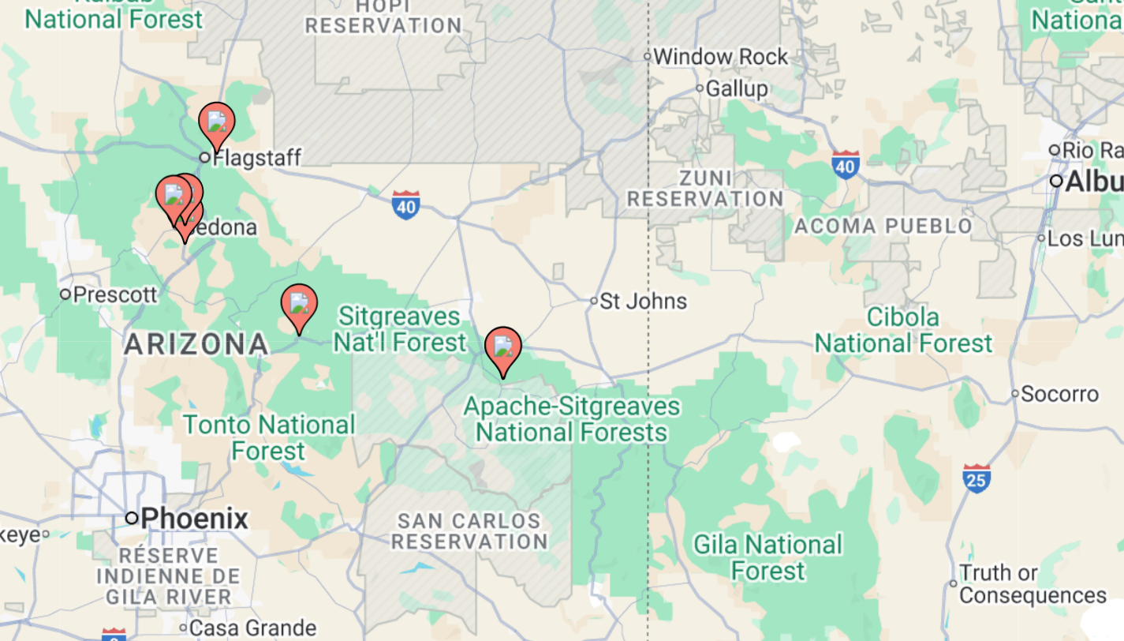
drag, startPoint x: 271, startPoint y: 350, endPoint x: 337, endPoint y: 362, distance: 66.6
click at [337, 362] on div "Pour activer le glissement avec le clavier, appuyez sur Alt+Entrée. Une fois ce…" at bounding box center [562, 346] width 1061 height 473
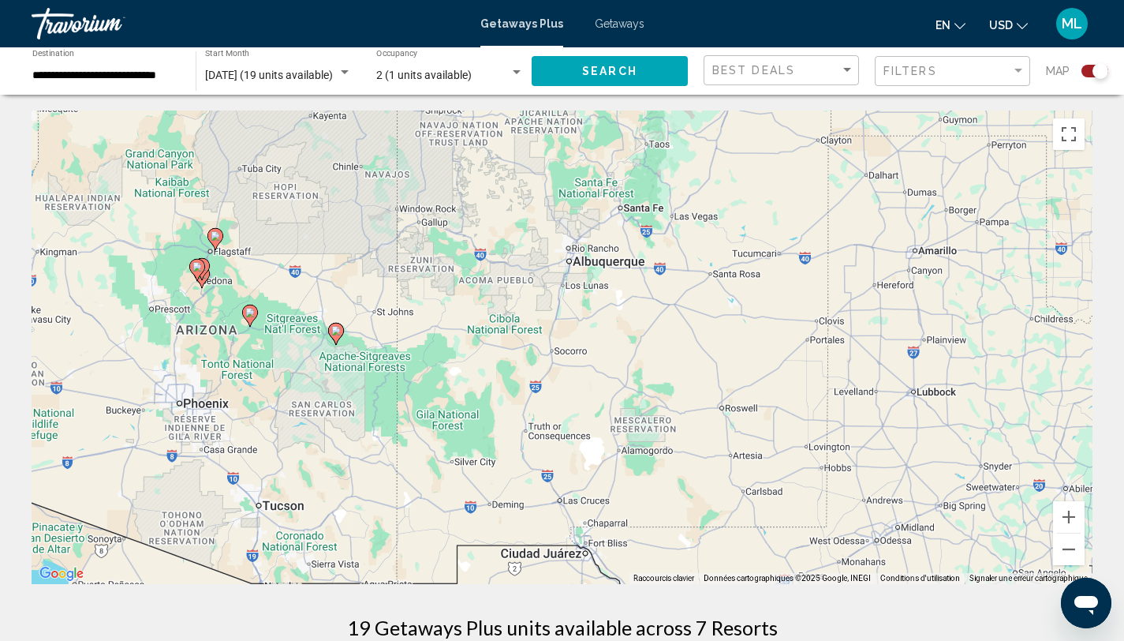
click at [114, 73] on input "**********" at bounding box center [106, 75] width 148 height 13
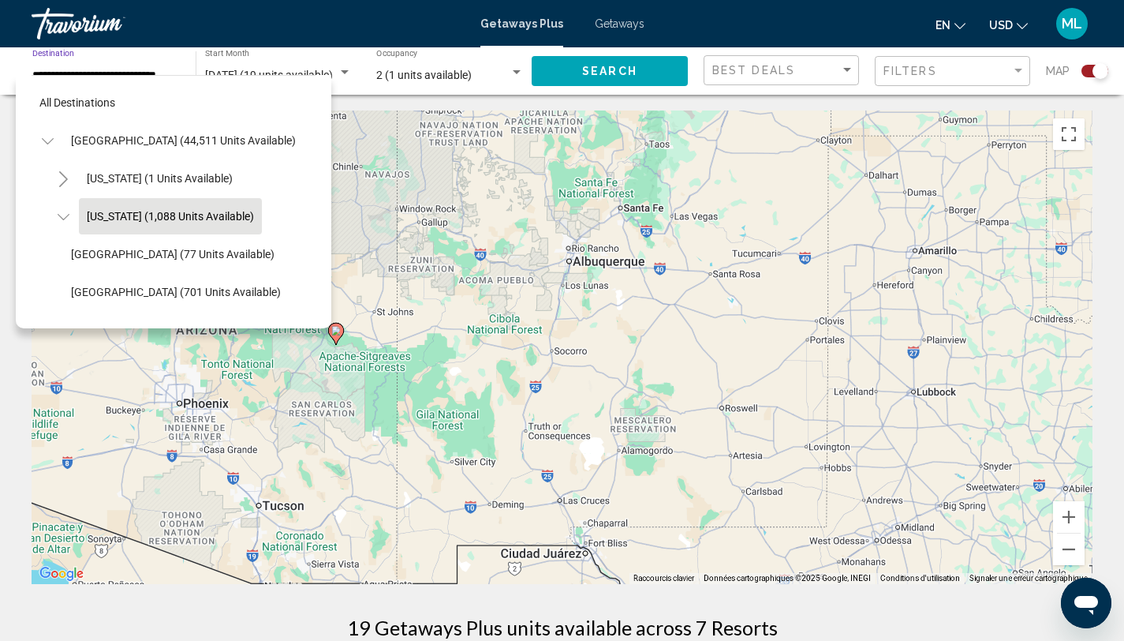
scroll to position [24, 0]
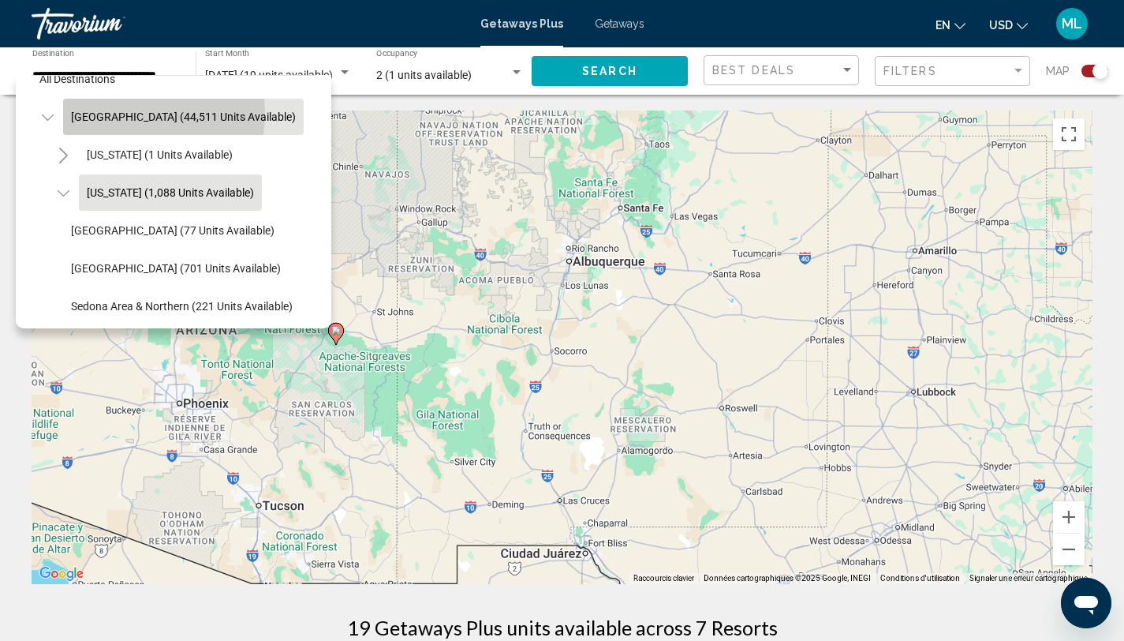
click at [119, 113] on span "[GEOGRAPHIC_DATA] (44,511 units available)" at bounding box center [183, 116] width 225 height 13
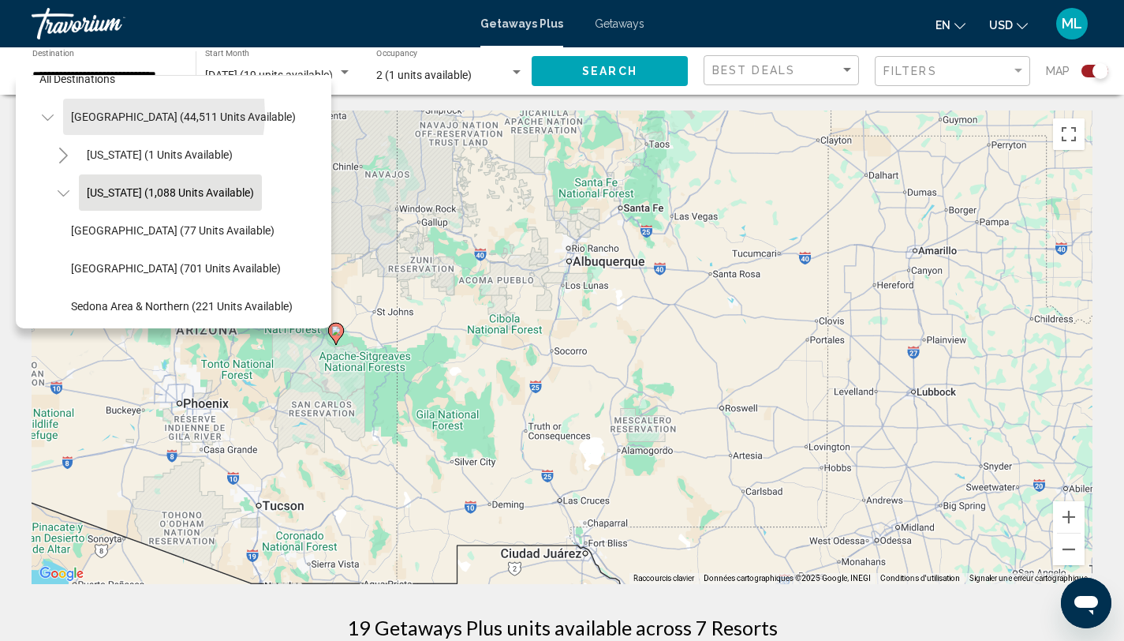
type input "**********"
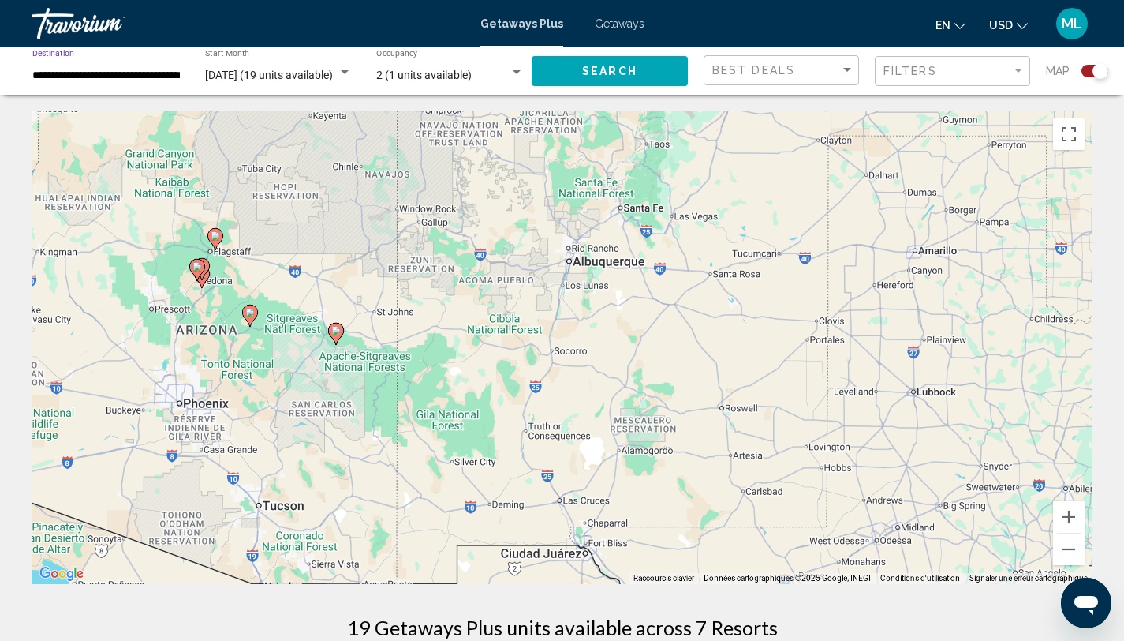
click at [629, 72] on span "Search" at bounding box center [609, 71] width 55 height 13
